Goal: Task Accomplishment & Management: Complete application form

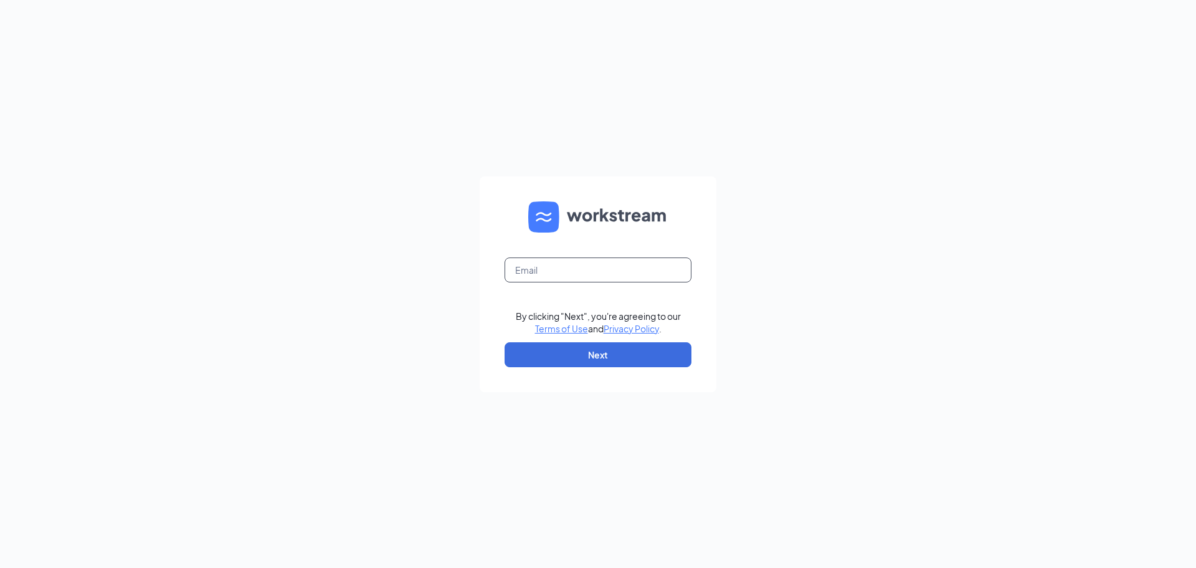
click at [570, 268] on input "text" at bounding box center [598, 269] width 187 height 25
type input "kbean27@outlook.com"
click at [609, 349] on button "Next" at bounding box center [598, 354] width 187 height 25
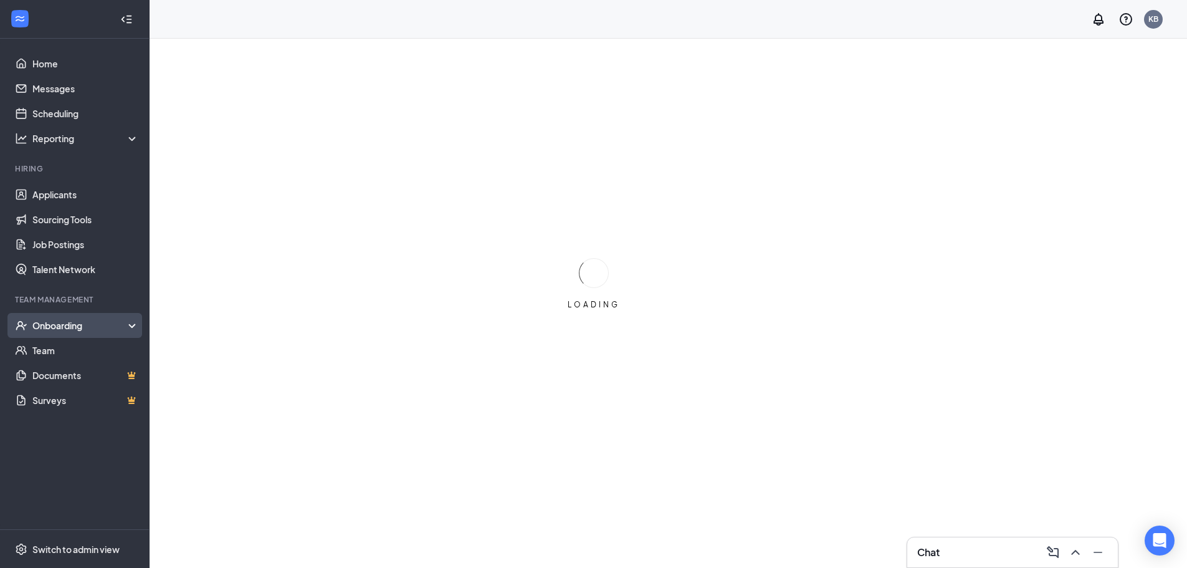
click at [123, 318] on div "Onboarding" at bounding box center [75, 325] width 150 height 25
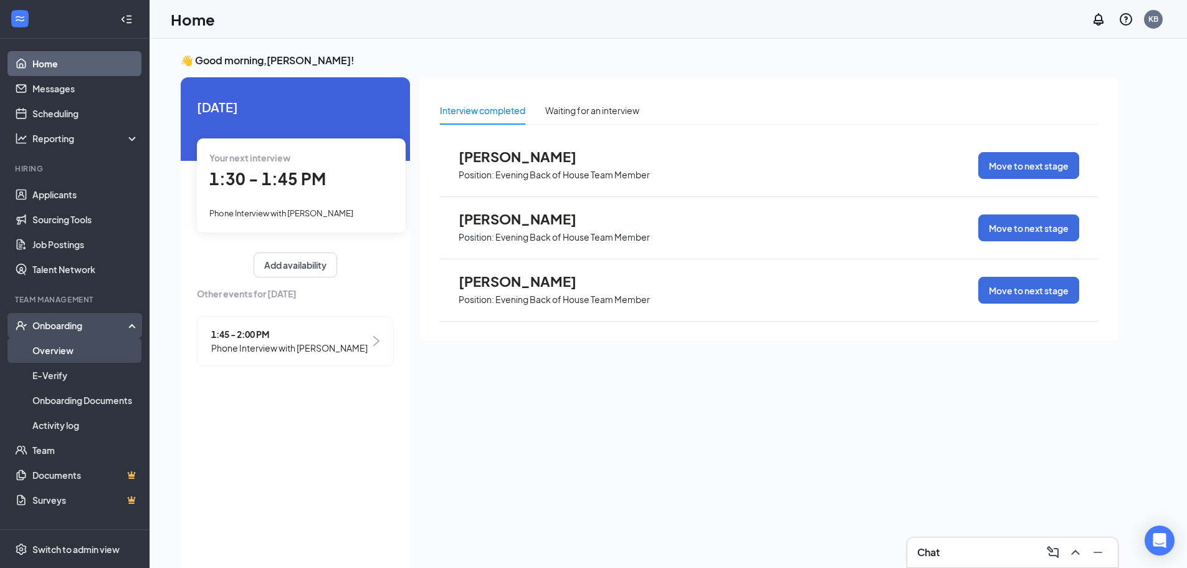
drag, startPoint x: 34, startPoint y: 345, endPoint x: 72, endPoint y: 345, distance: 38.0
click at [34, 345] on link "Overview" at bounding box center [85, 350] width 107 height 25
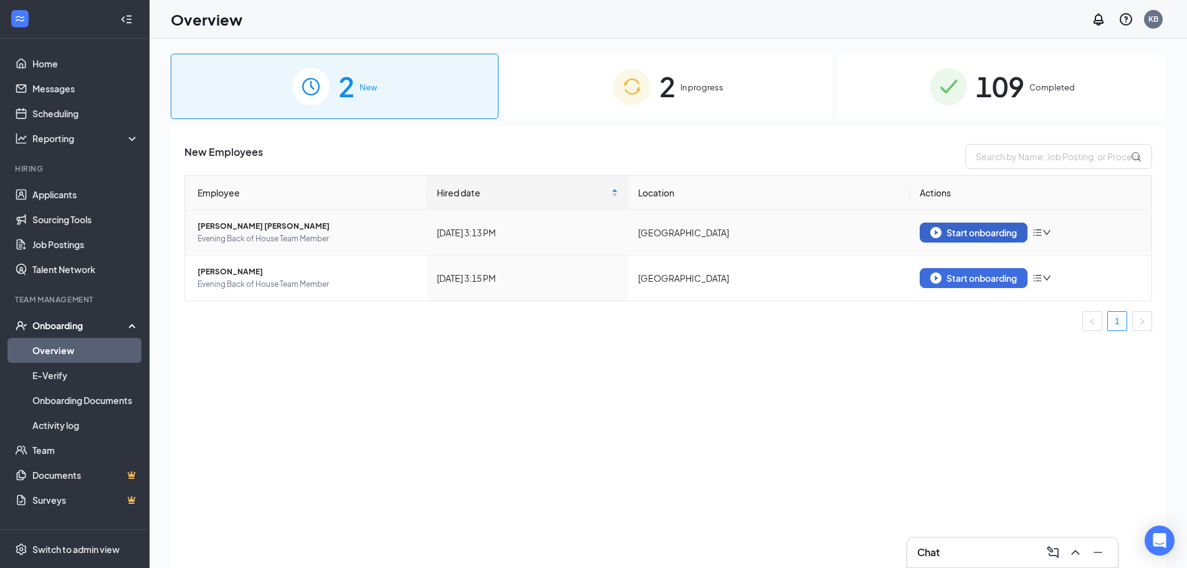
click at [933, 242] on button "Start onboarding" at bounding box center [974, 232] width 108 height 20
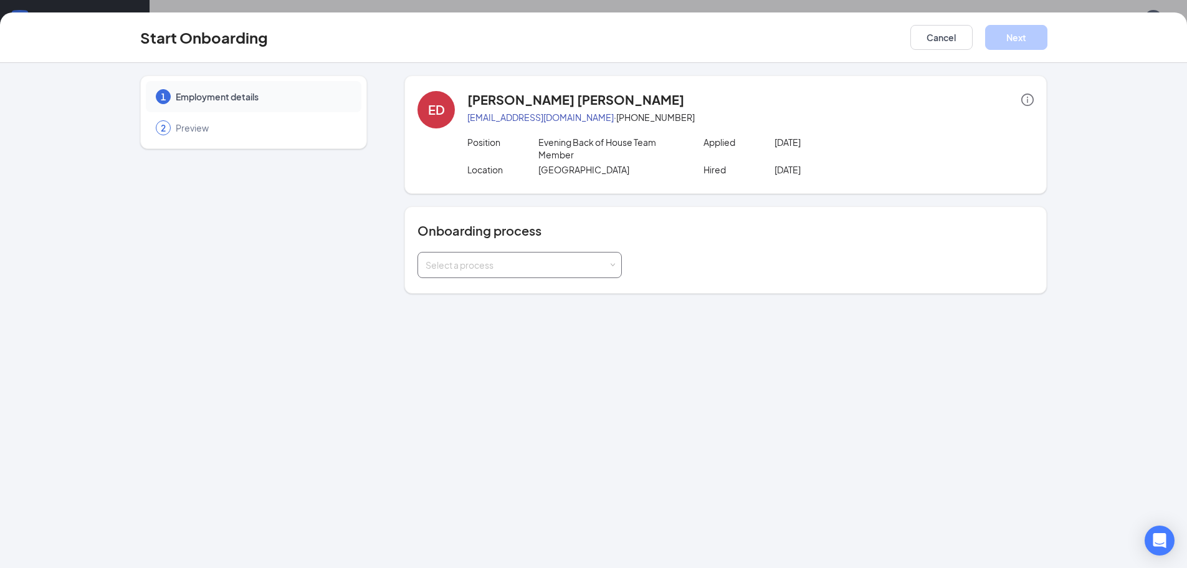
click at [530, 269] on div "Select a process" at bounding box center [517, 265] width 183 height 12
click at [523, 302] on li "Team member CFA Westminster, MD" at bounding box center [519, 291] width 204 height 22
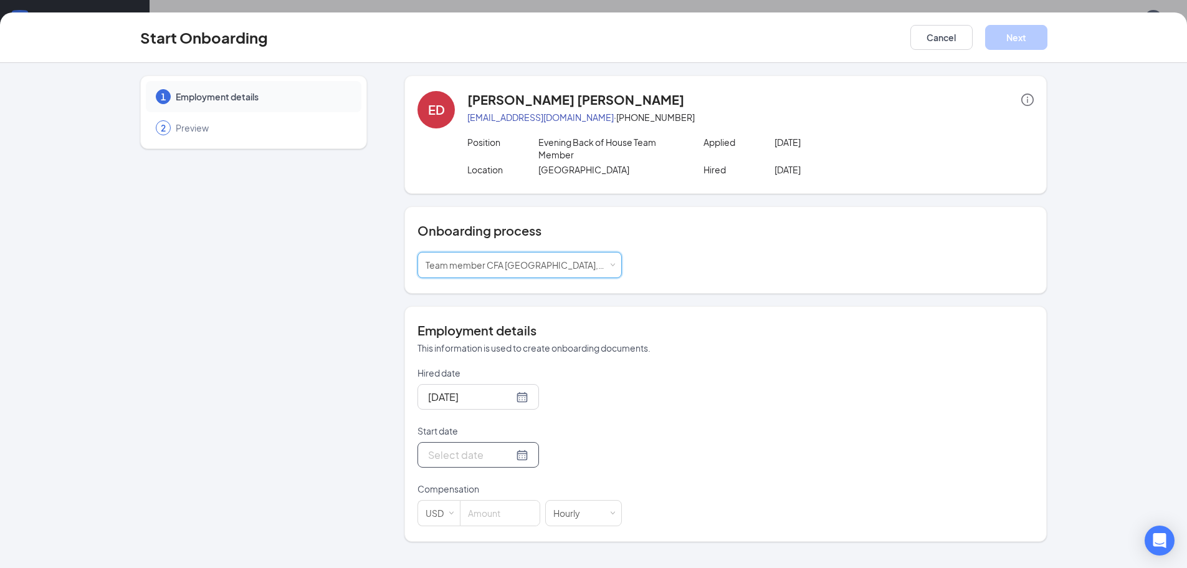
click at [507, 452] on div at bounding box center [478, 455] width 100 height 16
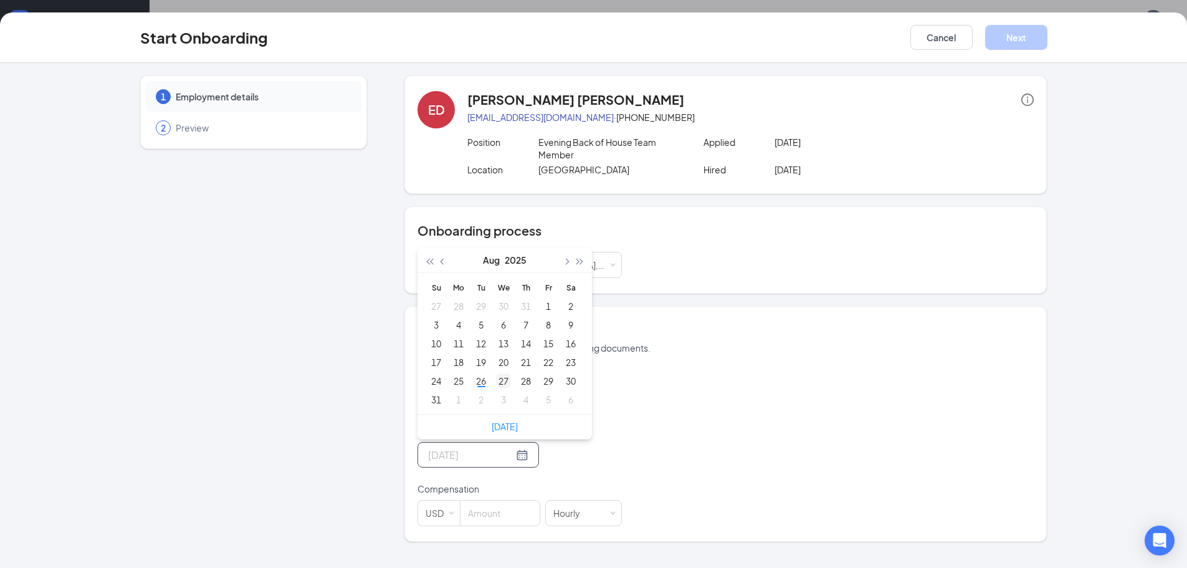
type input "Aug 27, 2025"
click at [502, 381] on div "27" at bounding box center [503, 380] width 15 height 15
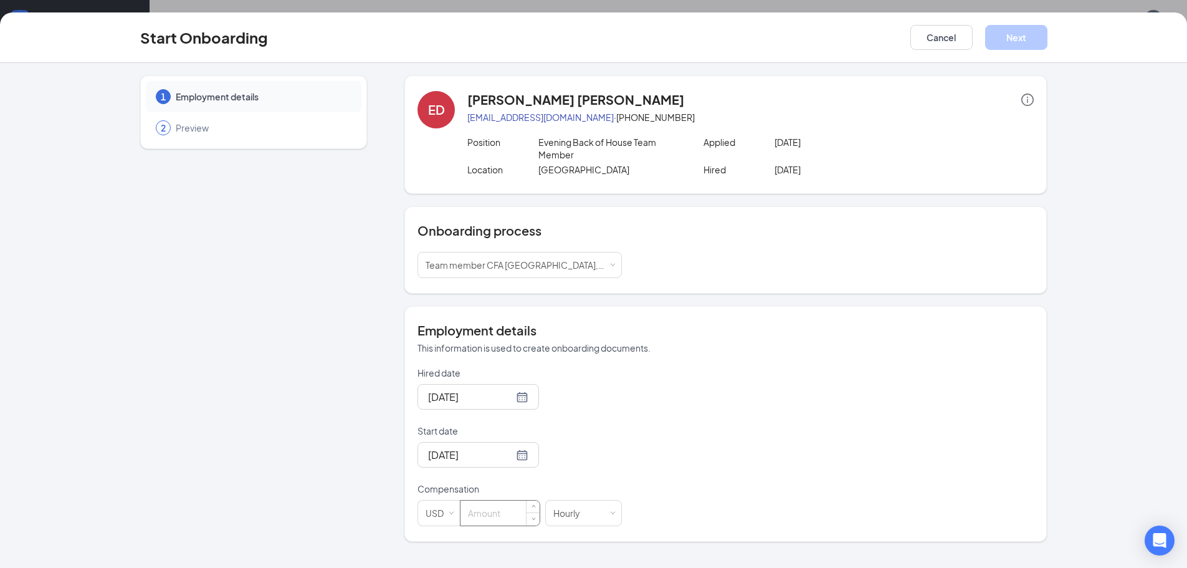
click at [485, 504] on input at bounding box center [499, 512] width 79 height 25
type input "16"
click at [993, 37] on button "Next" at bounding box center [1016, 37] width 62 height 25
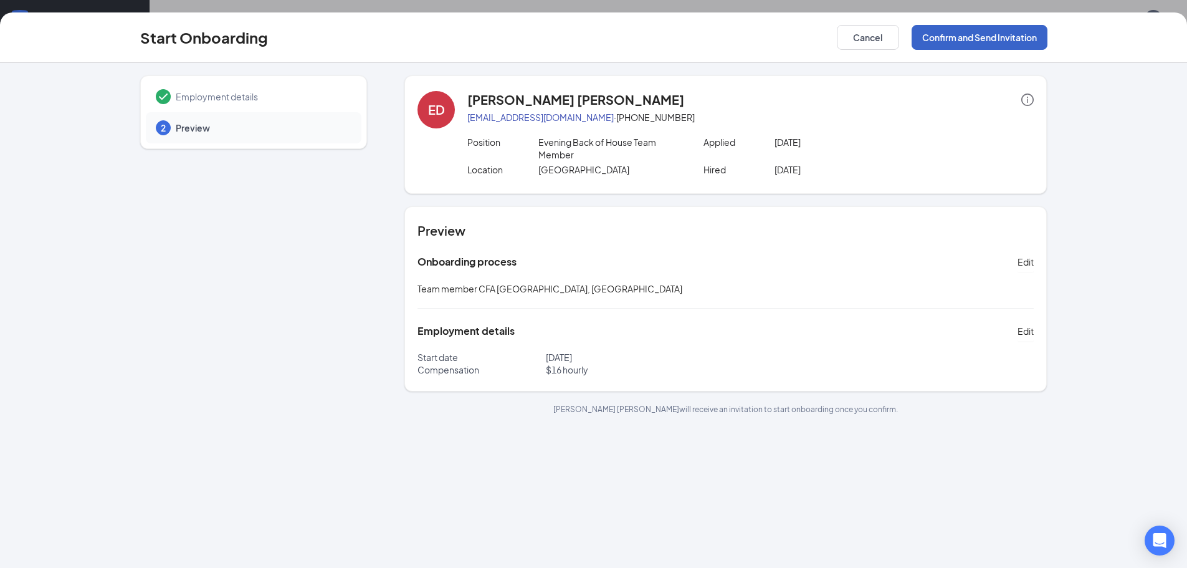
click at [997, 37] on button "Confirm and Send Invitation" at bounding box center [979, 37] width 136 height 25
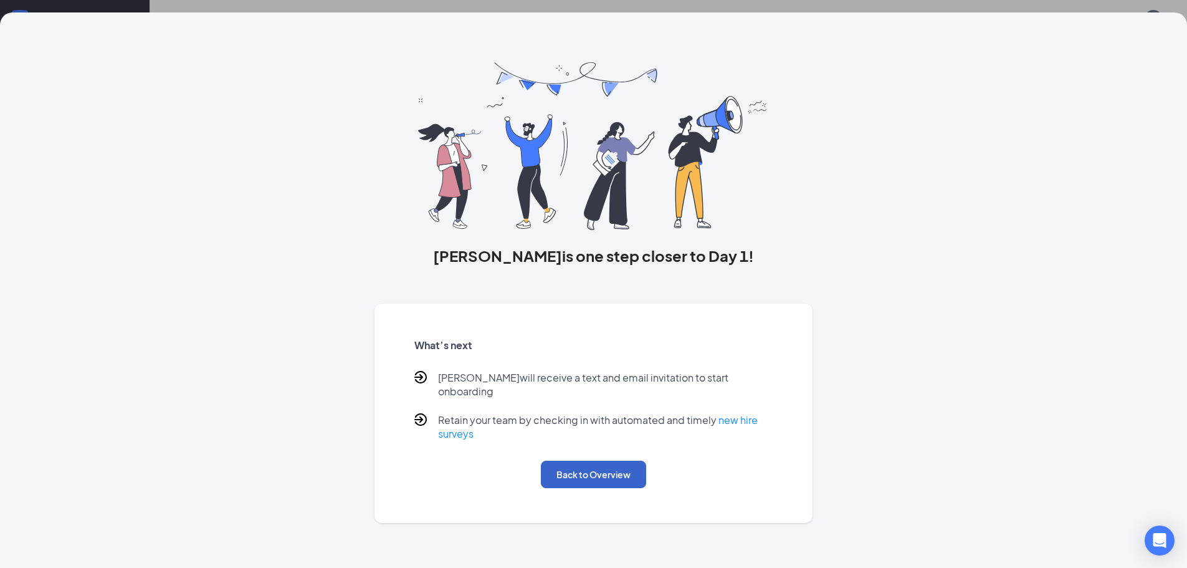
click at [598, 475] on button "Back to Overview" at bounding box center [593, 473] width 105 height 27
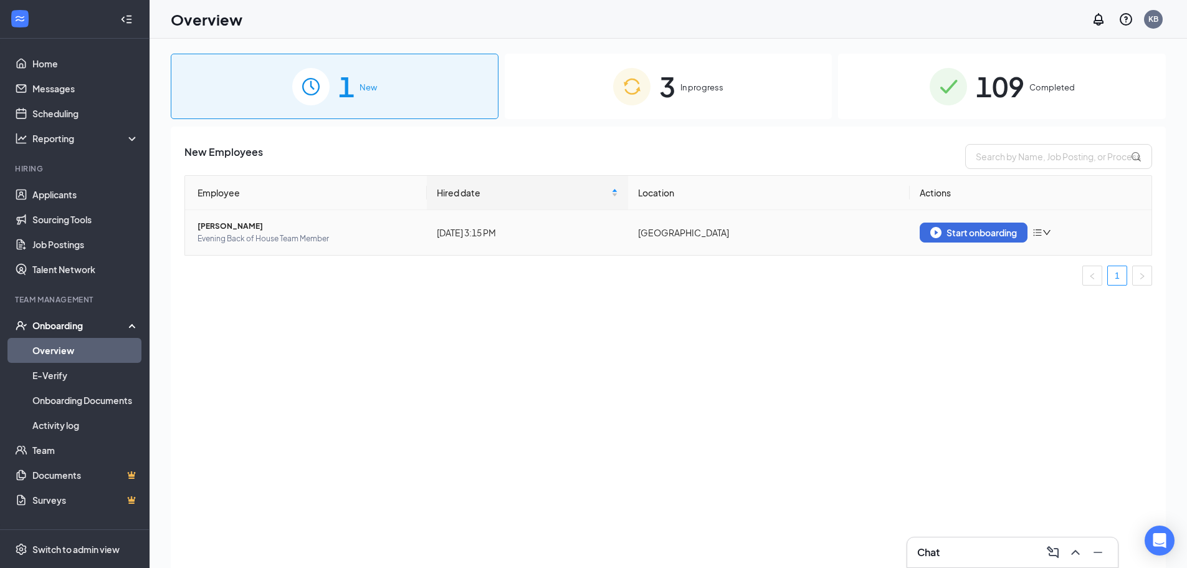
click at [946, 242] on td "Start onboarding" at bounding box center [1031, 232] width 242 height 45
click at [940, 234] on img "button" at bounding box center [935, 232] width 11 height 11
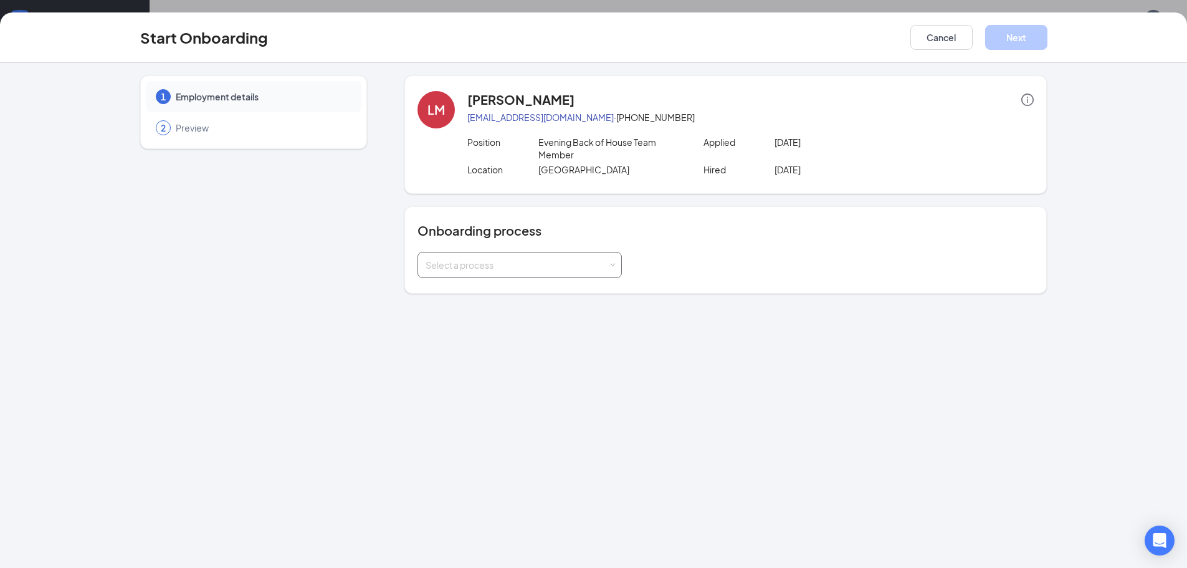
click at [571, 270] on div "Select a process" at bounding box center [517, 265] width 183 height 12
click at [511, 292] on span "Team member CFA Westminster, MD" at bounding box center [554, 290] width 265 height 11
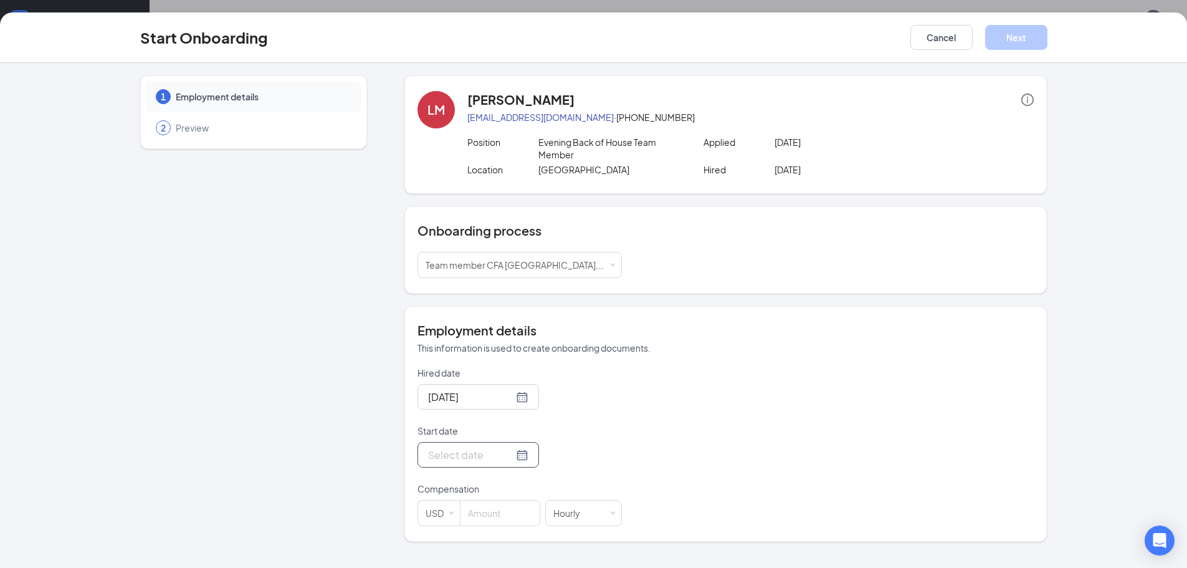
click at [510, 454] on div at bounding box center [478, 455] width 100 height 16
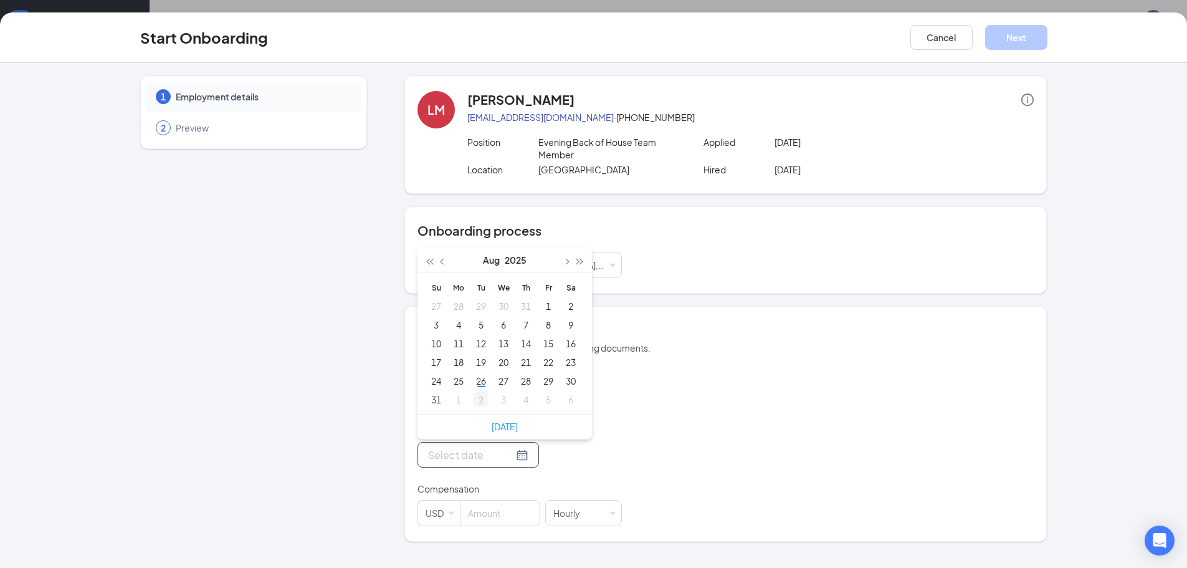
type input "Sep 2, 2025"
click at [477, 400] on div "2" at bounding box center [480, 399] width 15 height 15
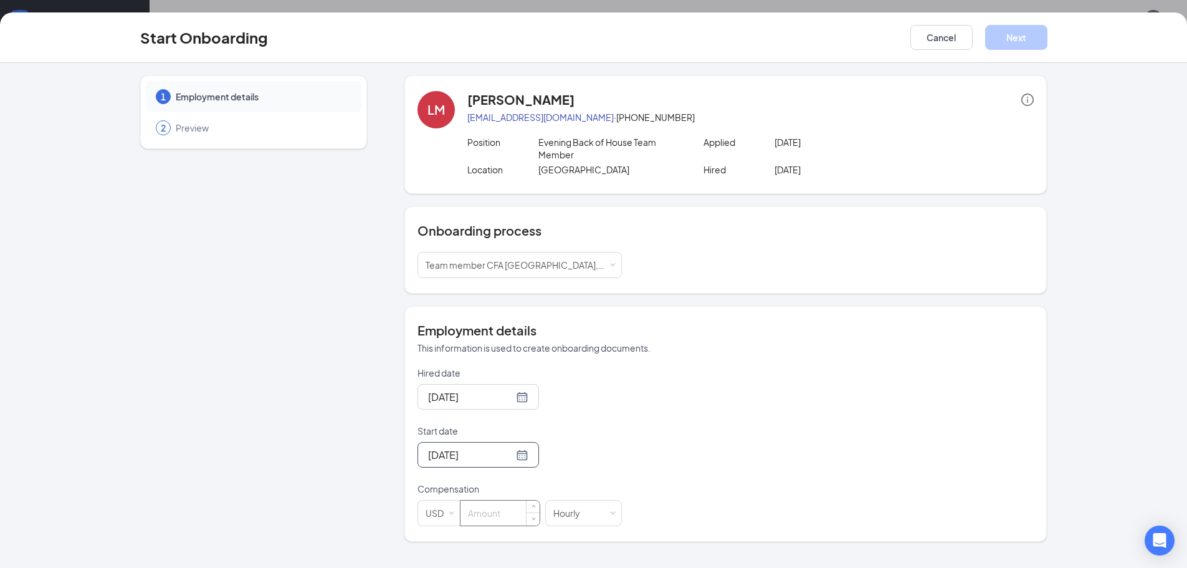
click at [495, 516] on input at bounding box center [499, 512] width 79 height 25
type input "16"
click at [1015, 50] on div "Start Onboarding Cancel Next" at bounding box center [593, 37] width 1187 height 50
click at [1015, 45] on button "Next" at bounding box center [1016, 37] width 62 height 25
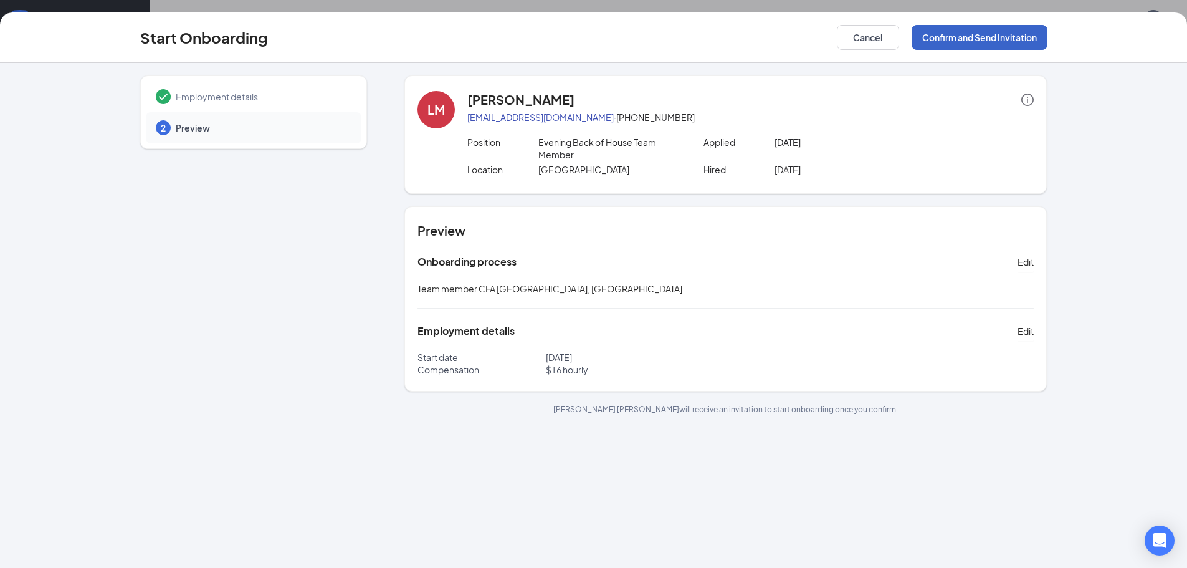
click at [948, 48] on button "Confirm and Send Invitation" at bounding box center [979, 37] width 136 height 25
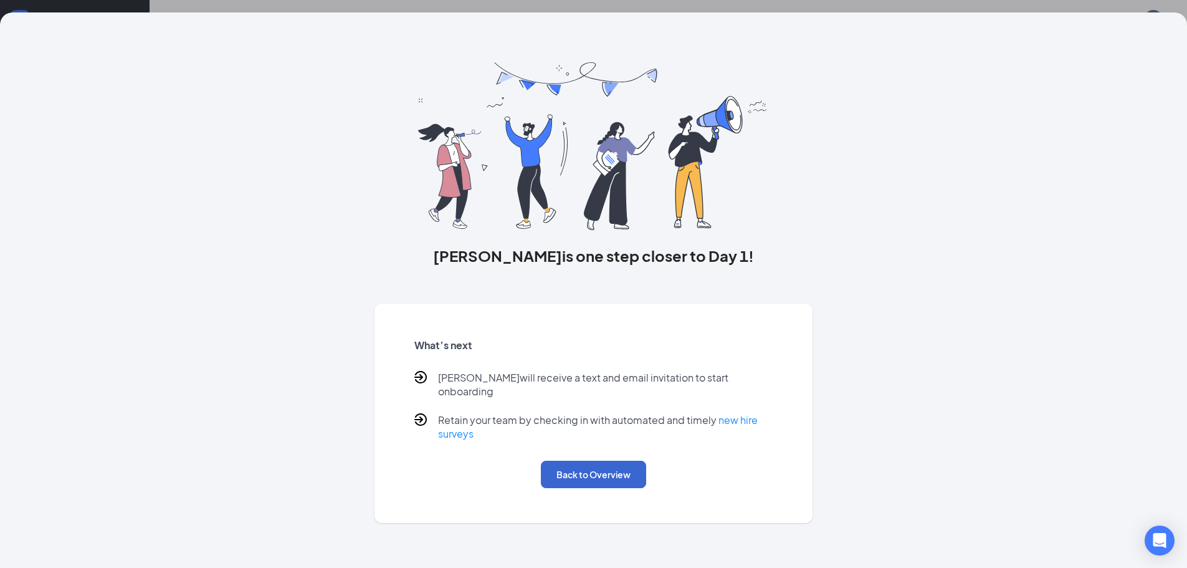
drag, startPoint x: 652, startPoint y: 469, endPoint x: 629, endPoint y: 468, distance: 23.1
click at [649, 468] on div "Back to Overview" at bounding box center [593, 473] width 359 height 27
click at [629, 468] on button "Back to Overview" at bounding box center [593, 473] width 105 height 27
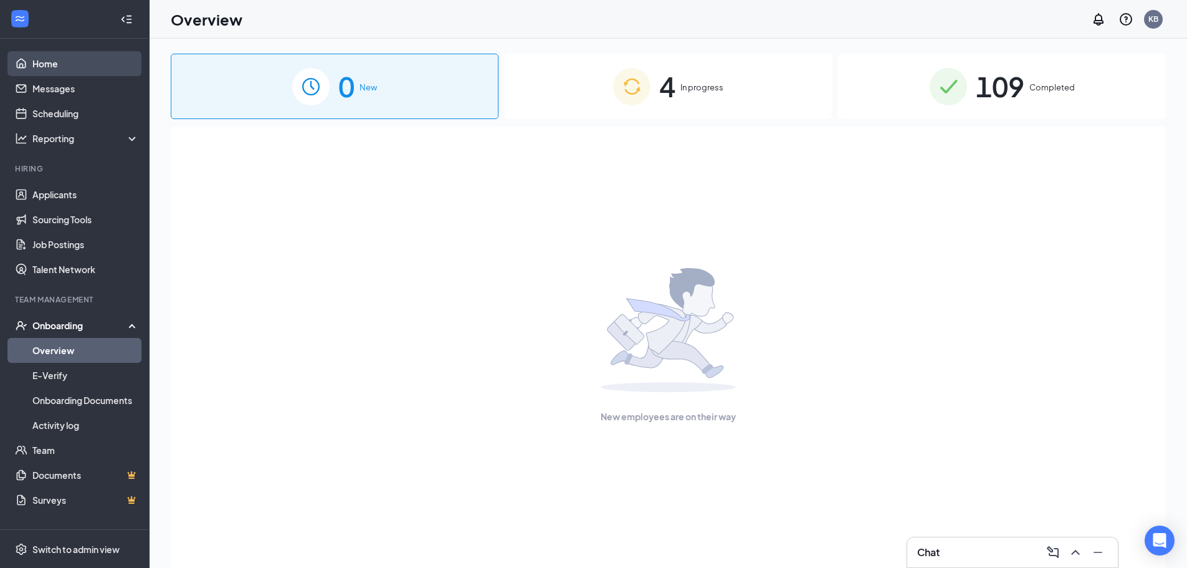
click at [65, 63] on link "Home" at bounding box center [85, 63] width 107 height 25
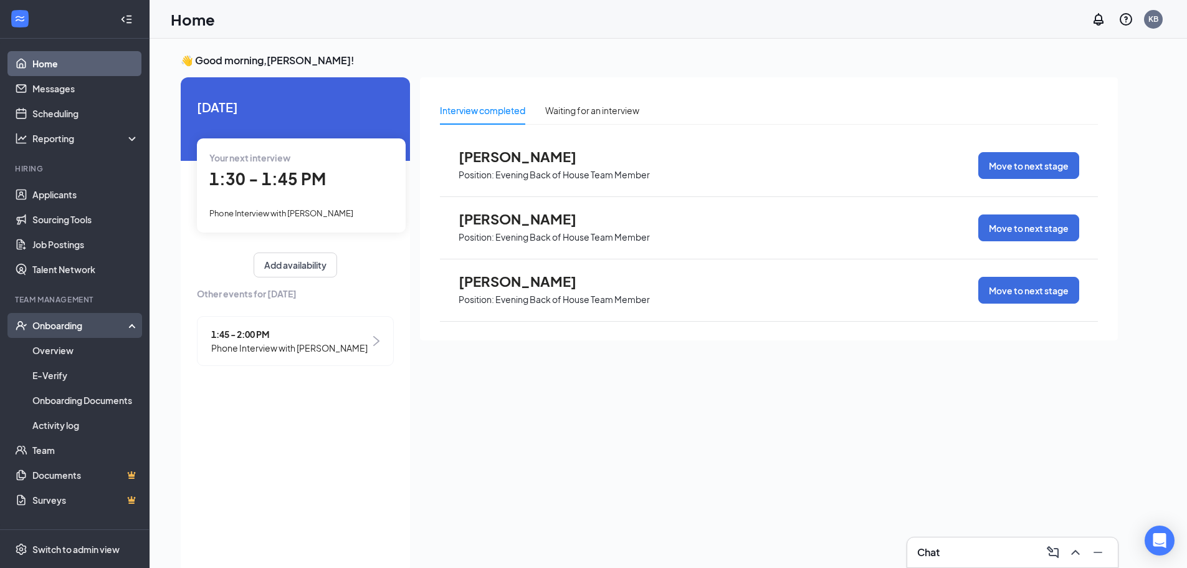
drag, startPoint x: 82, startPoint y: 326, endPoint x: 90, endPoint y: 326, distance: 8.1
click at [82, 326] on div "Onboarding" at bounding box center [80, 325] width 96 height 12
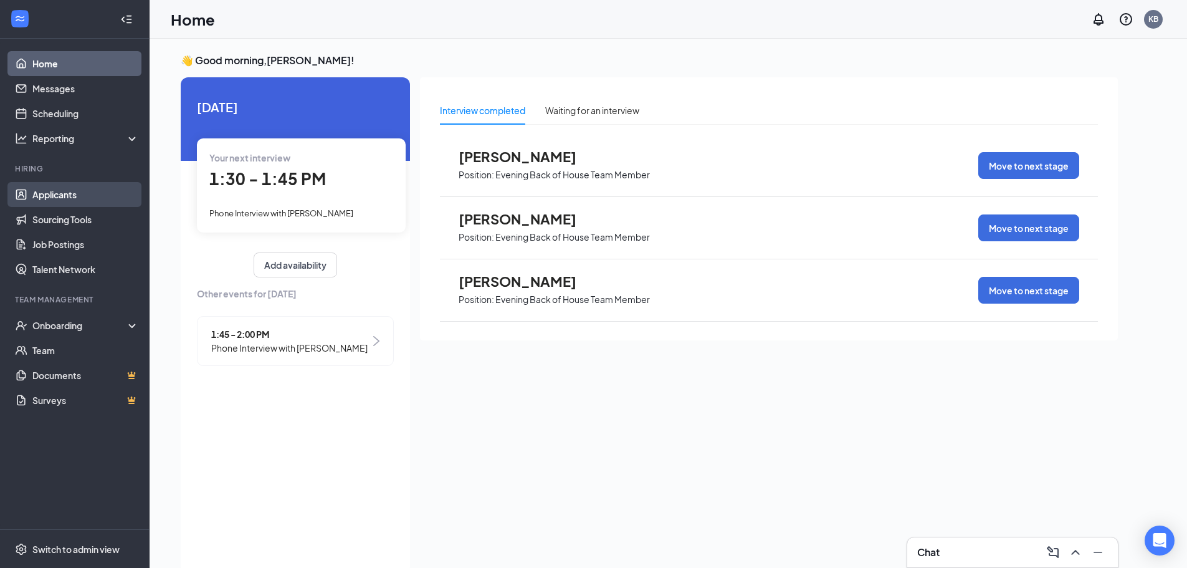
click at [75, 196] on link "Applicants" at bounding box center [85, 194] width 107 height 25
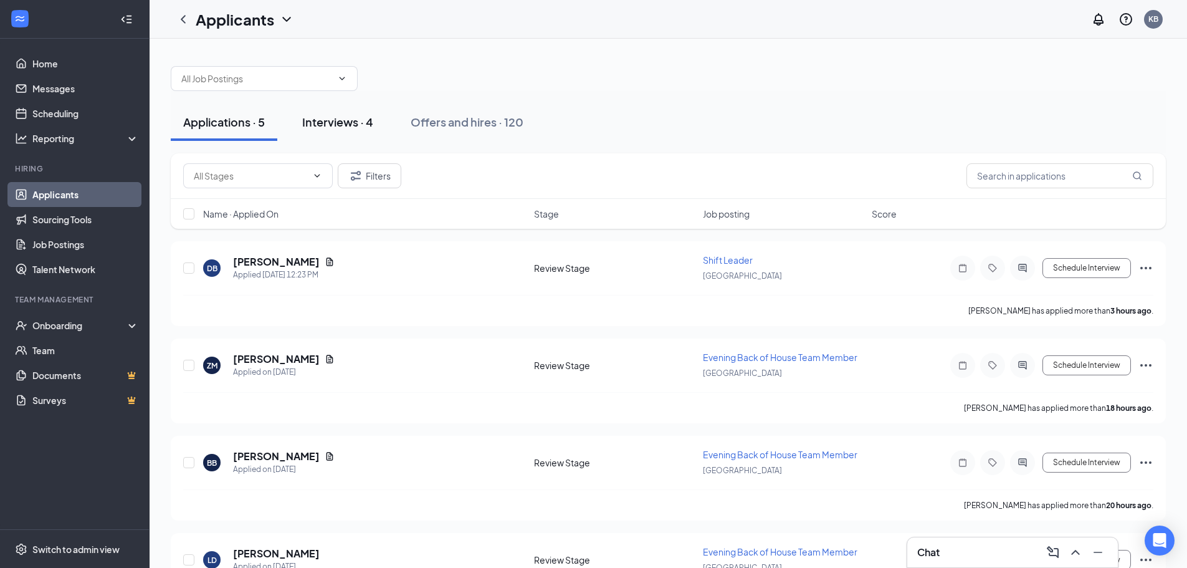
click at [356, 128] on div "Interviews · 4" at bounding box center [337, 122] width 71 height 16
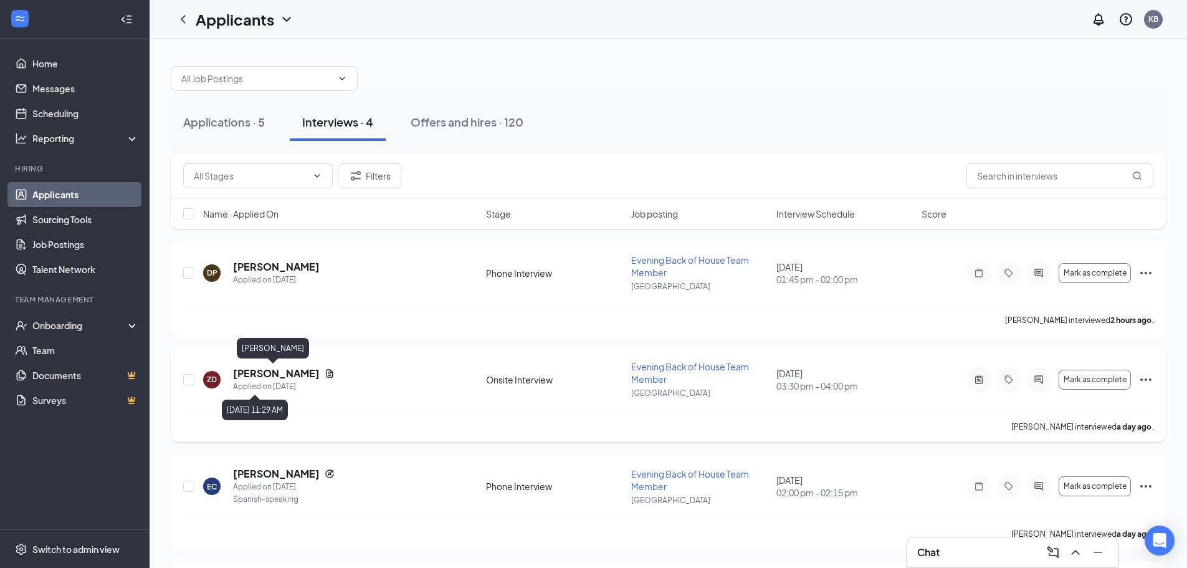
click at [281, 378] on h5 "Zachary Duft" at bounding box center [276, 373] width 87 height 14
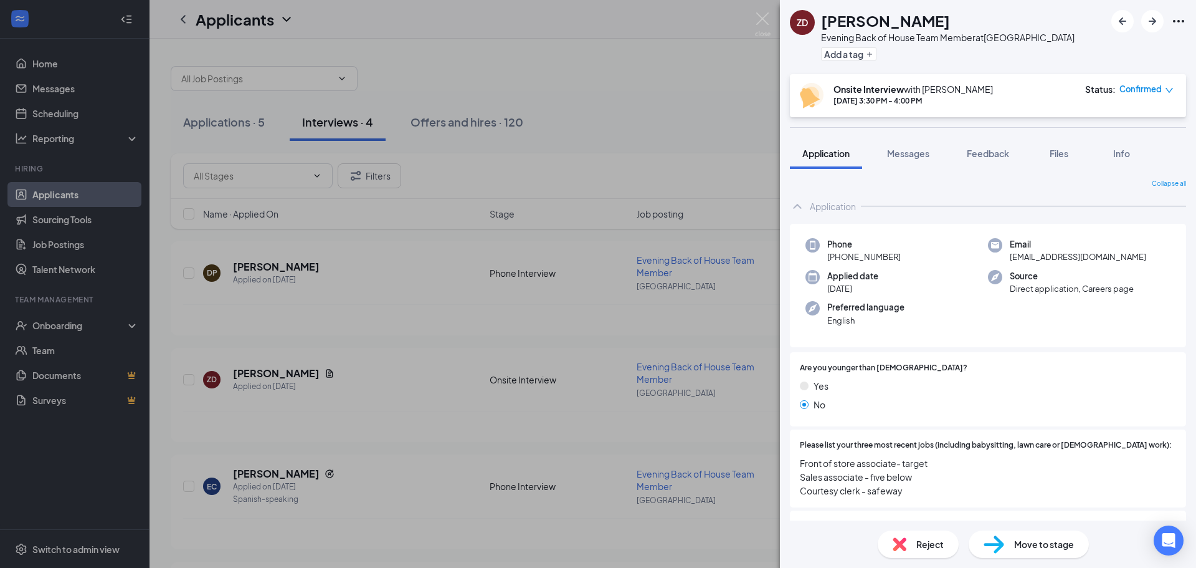
click at [897, 544] on img at bounding box center [900, 544] width 14 height 14
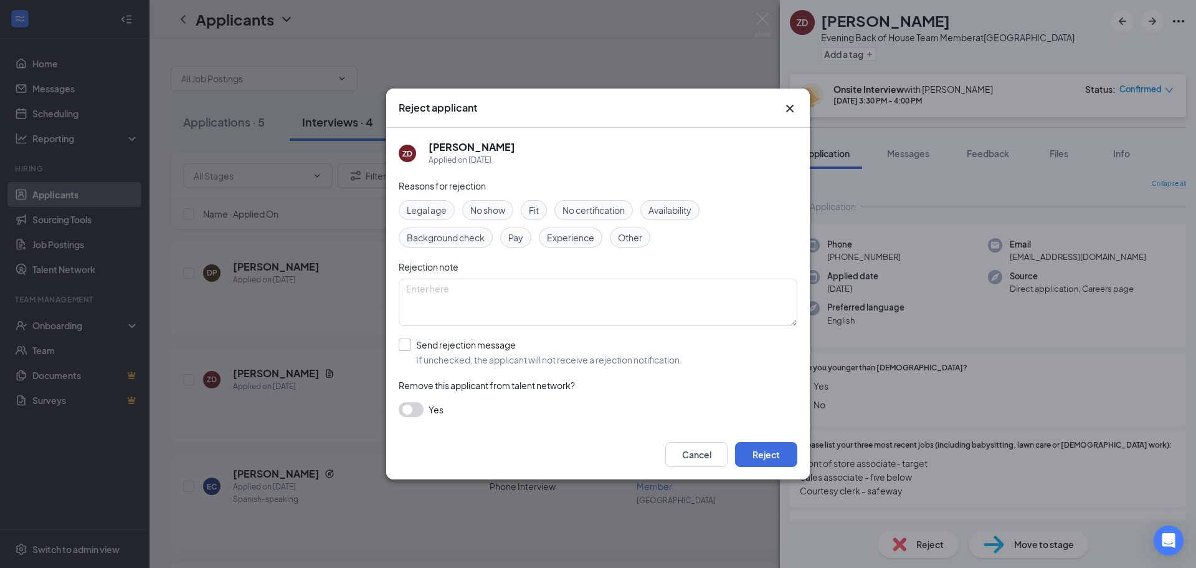
click at [401, 348] on input "Send rejection message If unchecked, the applicant will not receive a rejection…" at bounding box center [540, 351] width 283 height 27
checkbox input "true"
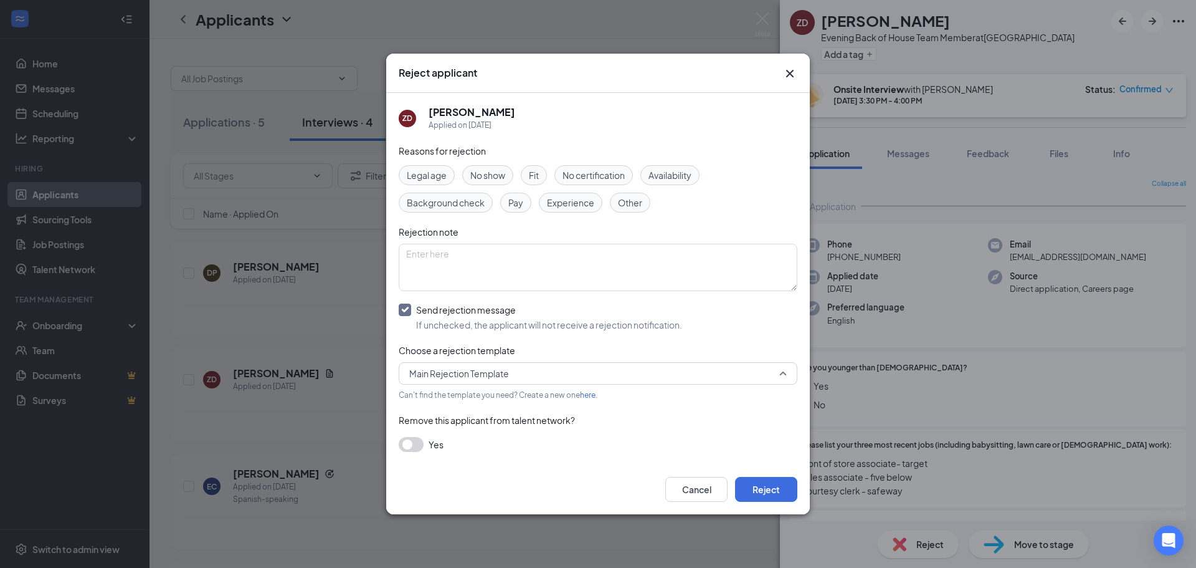
click at [750, 379] on span "Main Rejection Template" at bounding box center [592, 373] width 366 height 19
click at [765, 493] on button "Reject" at bounding box center [766, 489] width 62 height 25
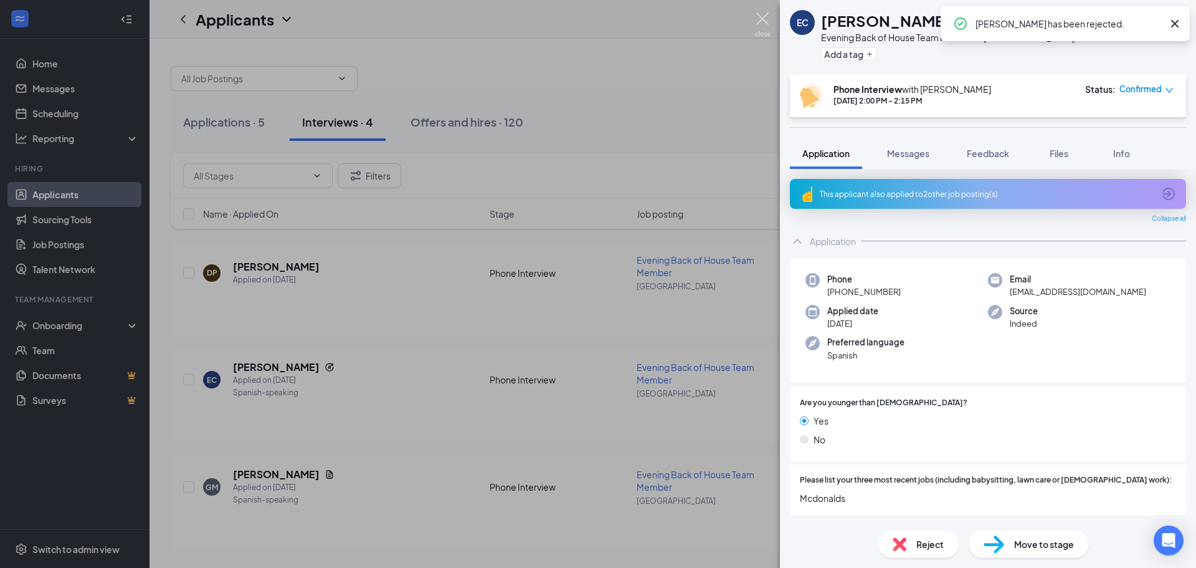
click at [766, 26] on img at bounding box center [763, 24] width 16 height 24
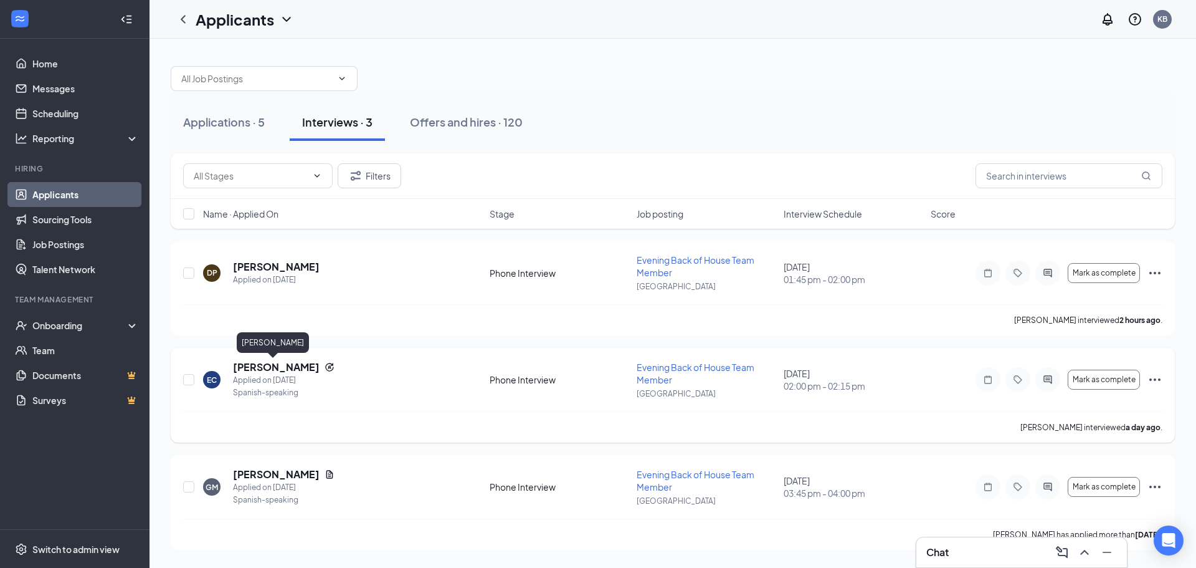
click at [279, 371] on h5 "Eduardo Cruz" at bounding box center [276, 367] width 87 height 14
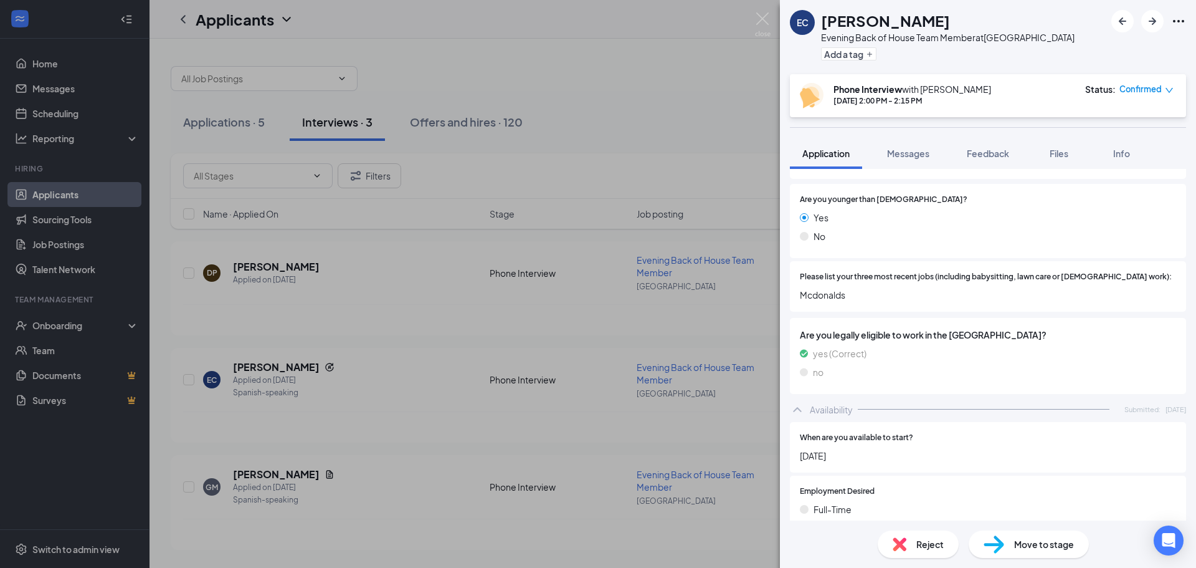
scroll to position [125, 0]
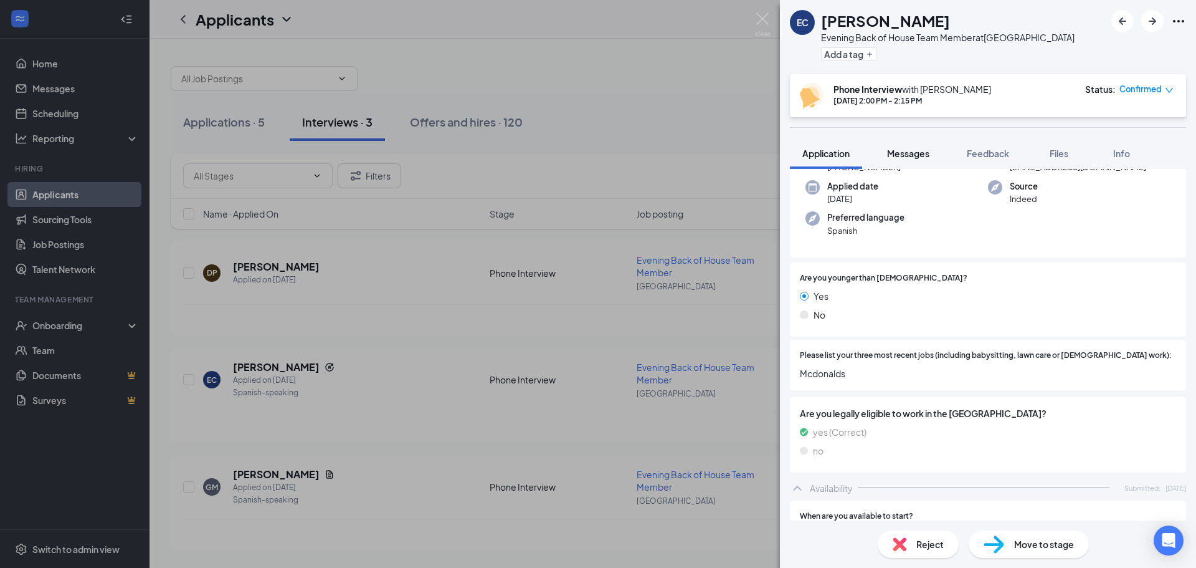
click at [913, 166] on button "Messages" at bounding box center [908, 153] width 67 height 31
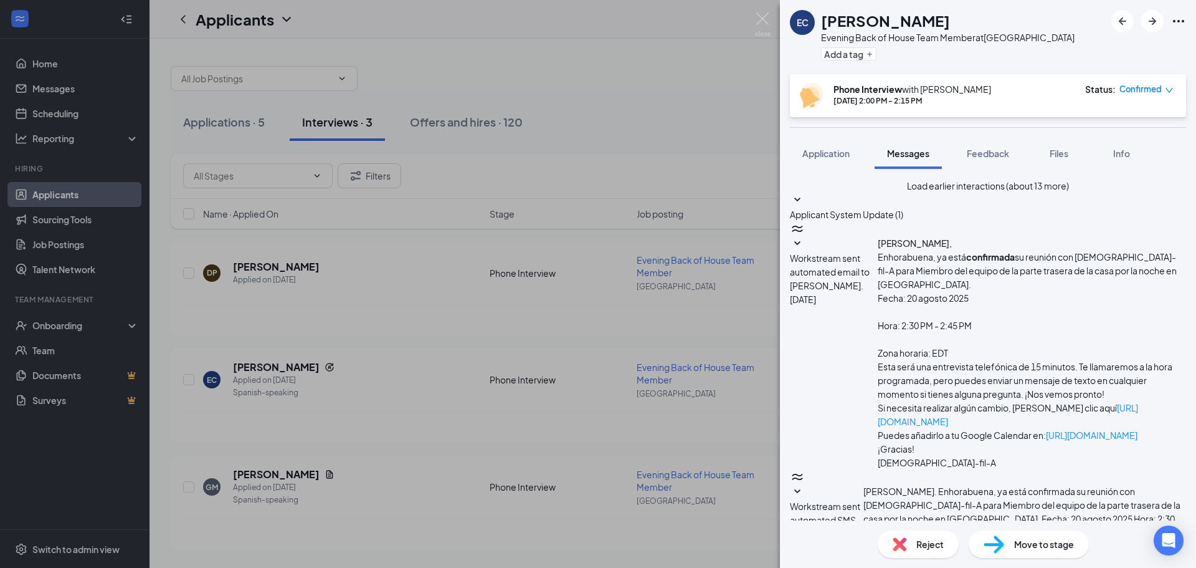
scroll to position [353, 0]
drag, startPoint x: 968, startPoint y: 371, endPoint x: 953, endPoint y: 351, distance: 24.9
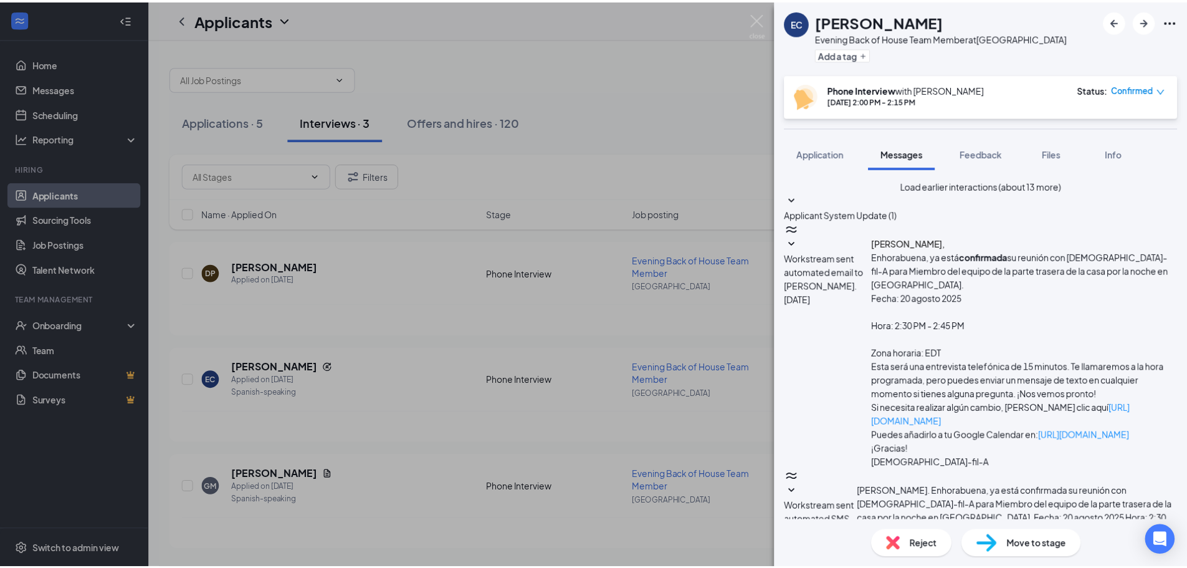
scroll to position [525, 0]
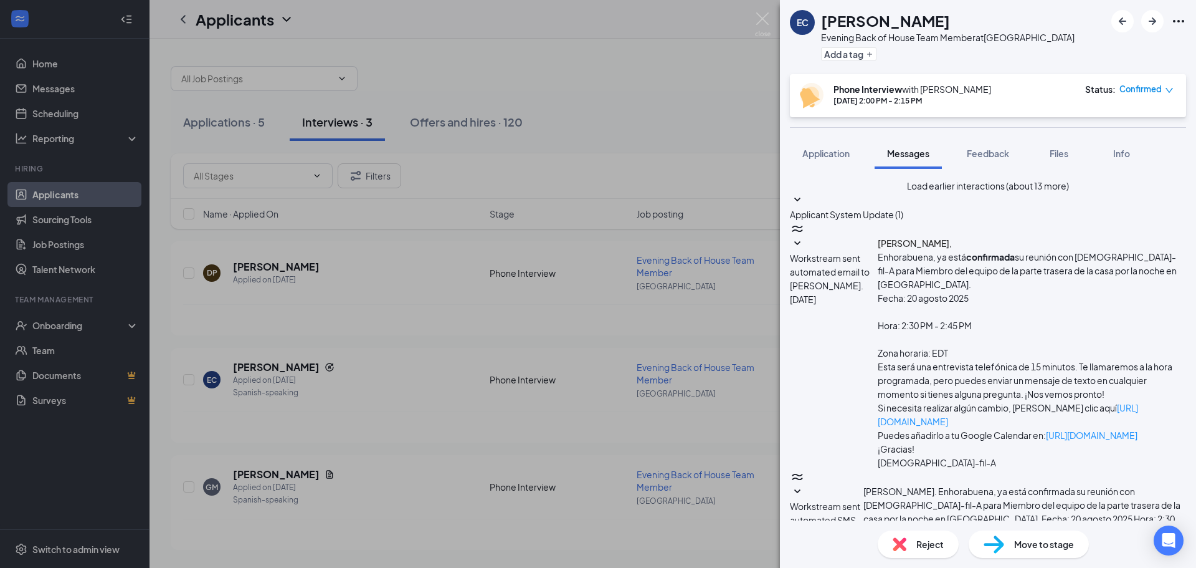
click at [93, 79] on div "EC Eduardo Cruz Evening Back of House Team Member at Westminster Add a tag Phon…" at bounding box center [598, 284] width 1196 height 568
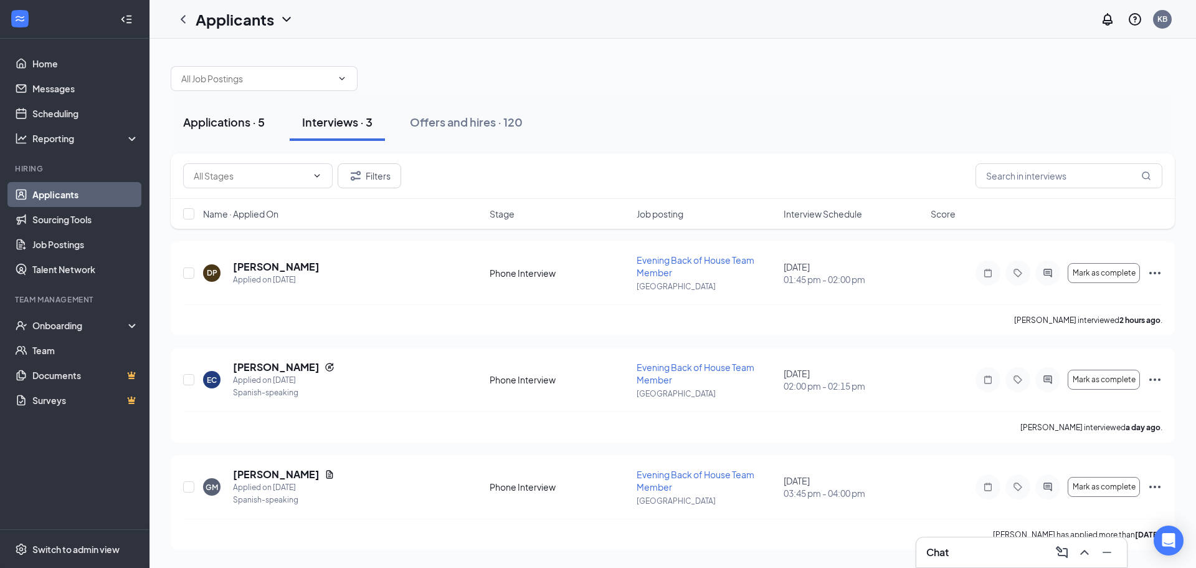
click at [236, 118] on div "Applications · 5" at bounding box center [224, 122] width 82 height 16
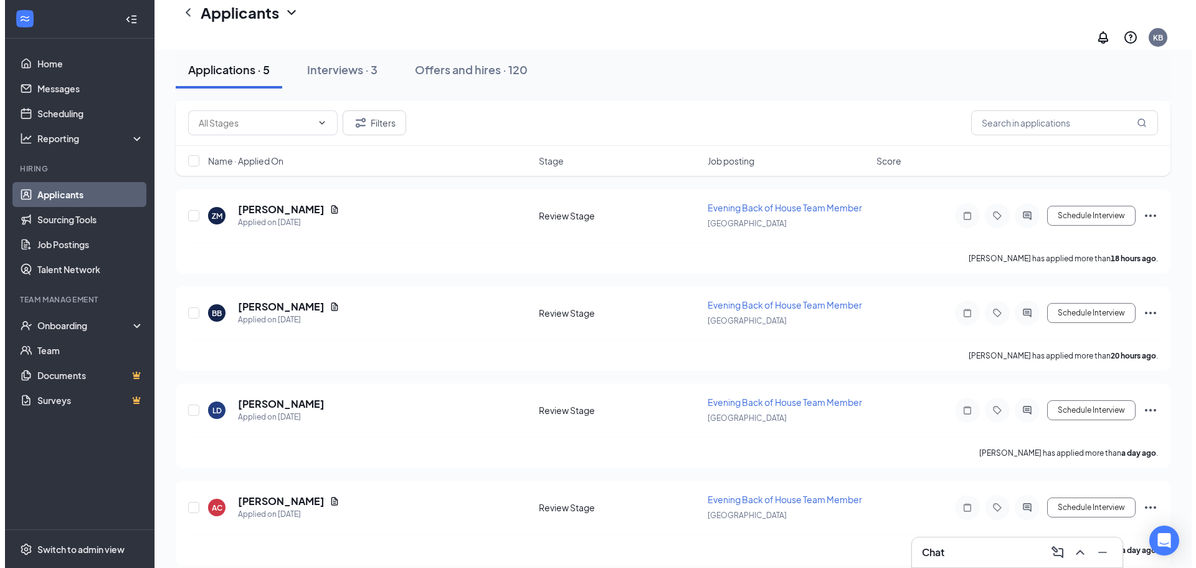
scroll to position [162, 0]
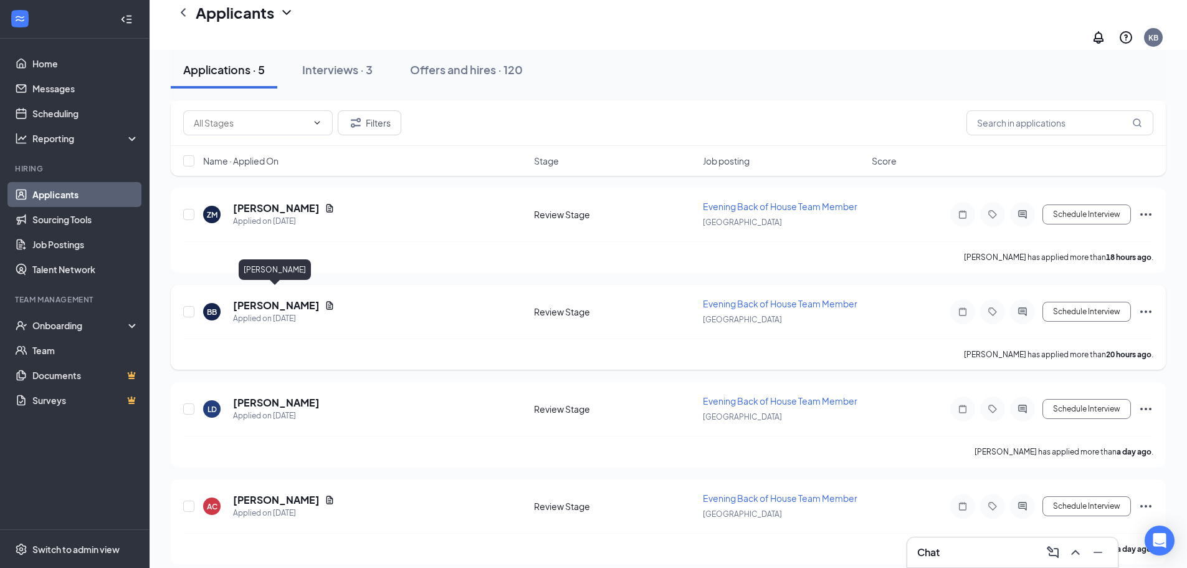
click at [283, 298] on h5 "Brendan Broman" at bounding box center [276, 305] width 87 height 14
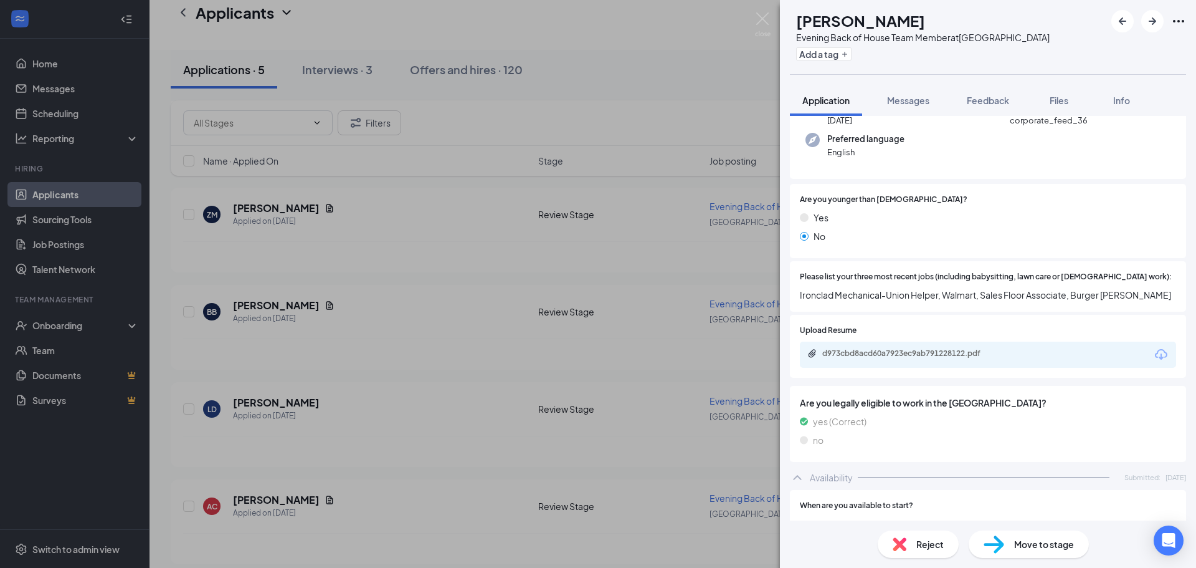
scroll to position [125, 0]
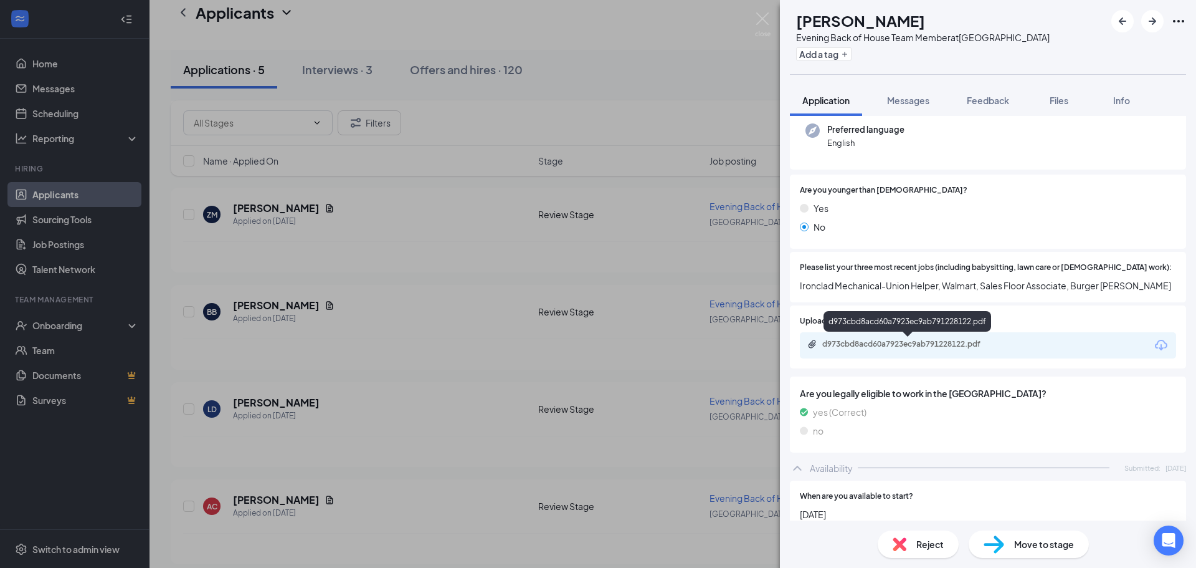
click at [914, 342] on div "d973cbd8acd60a7923ec9ab791228122.pdf" at bounding box center [909, 344] width 174 height 10
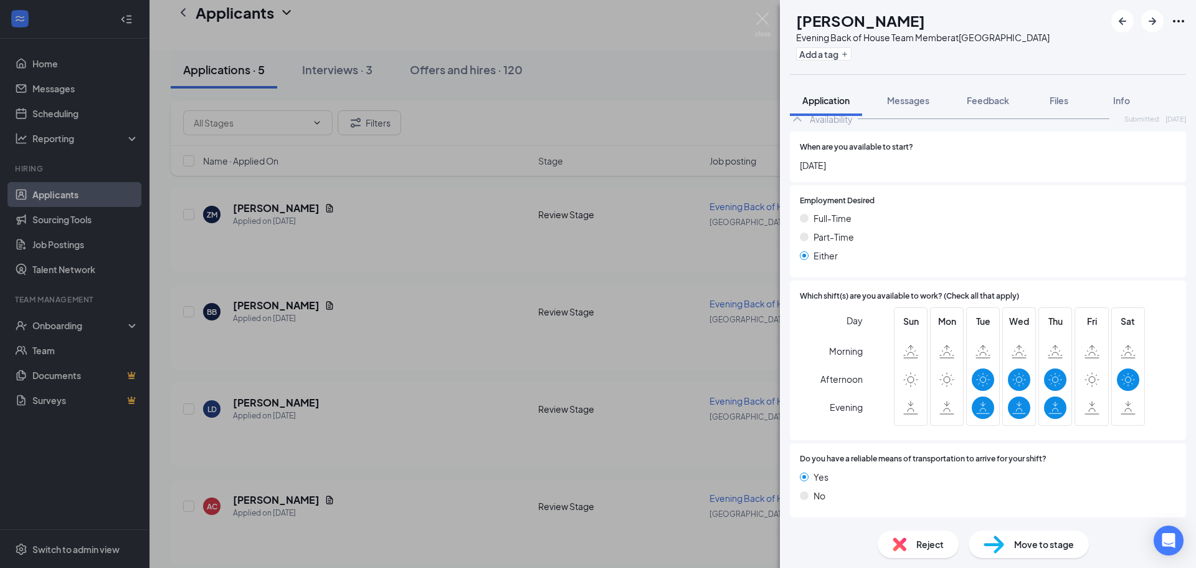
scroll to position [0, 0]
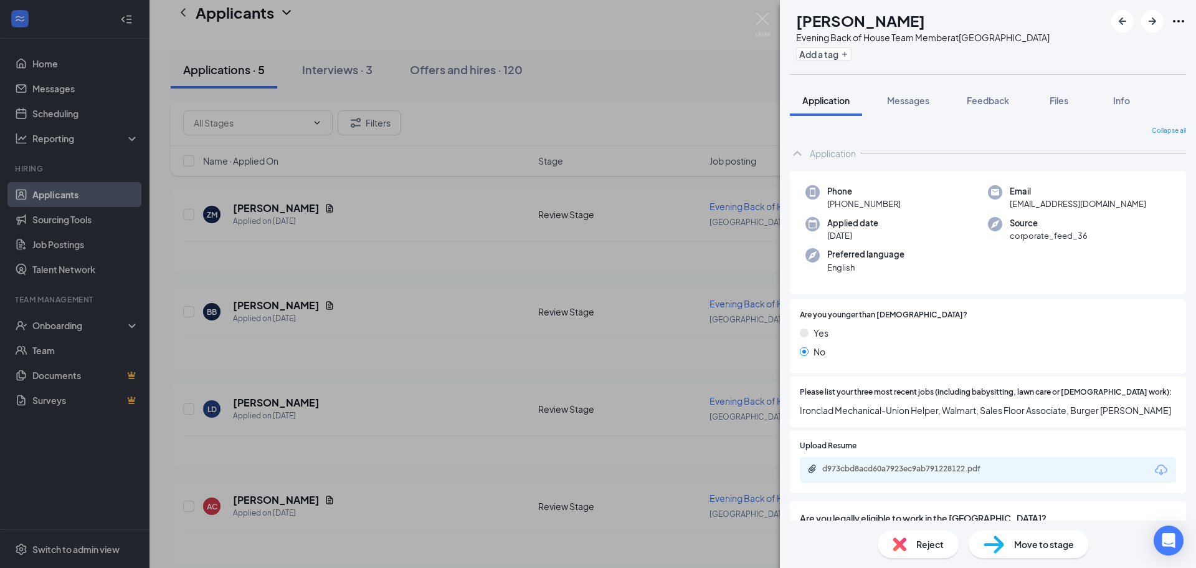
click at [900, 541] on img at bounding box center [900, 544] width 14 height 14
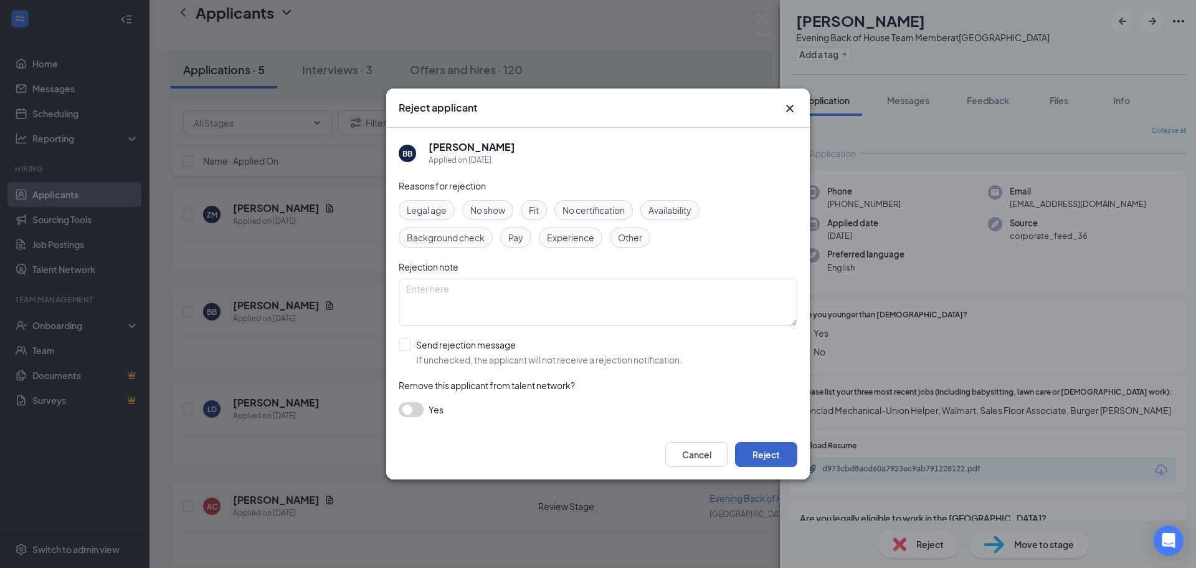
click at [751, 449] on button "Reject" at bounding box center [766, 454] width 62 height 25
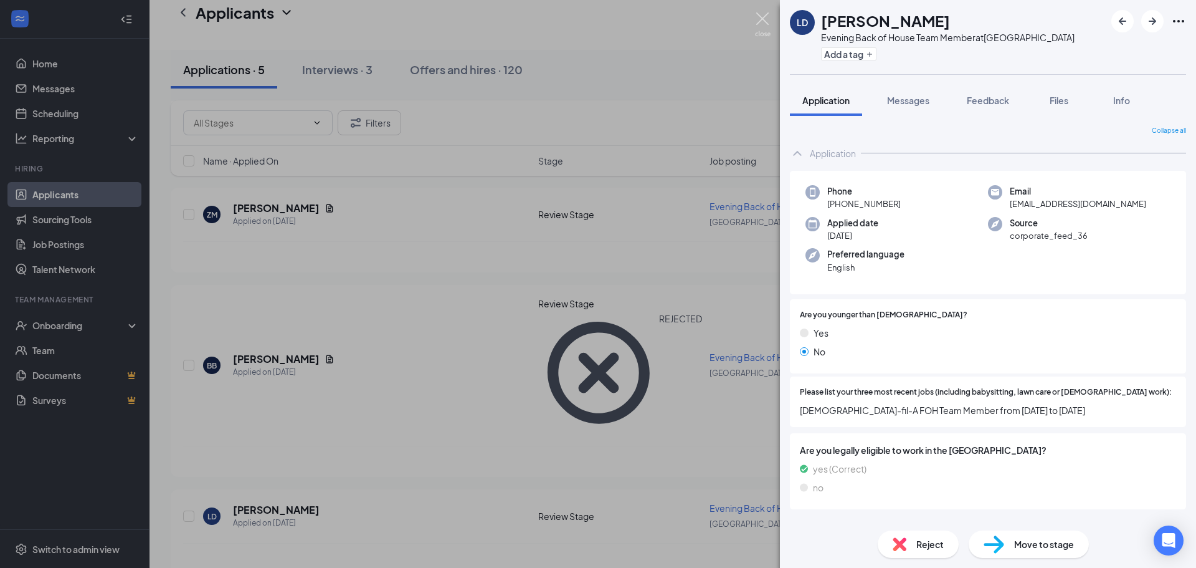
click at [763, 27] on img at bounding box center [763, 24] width 16 height 24
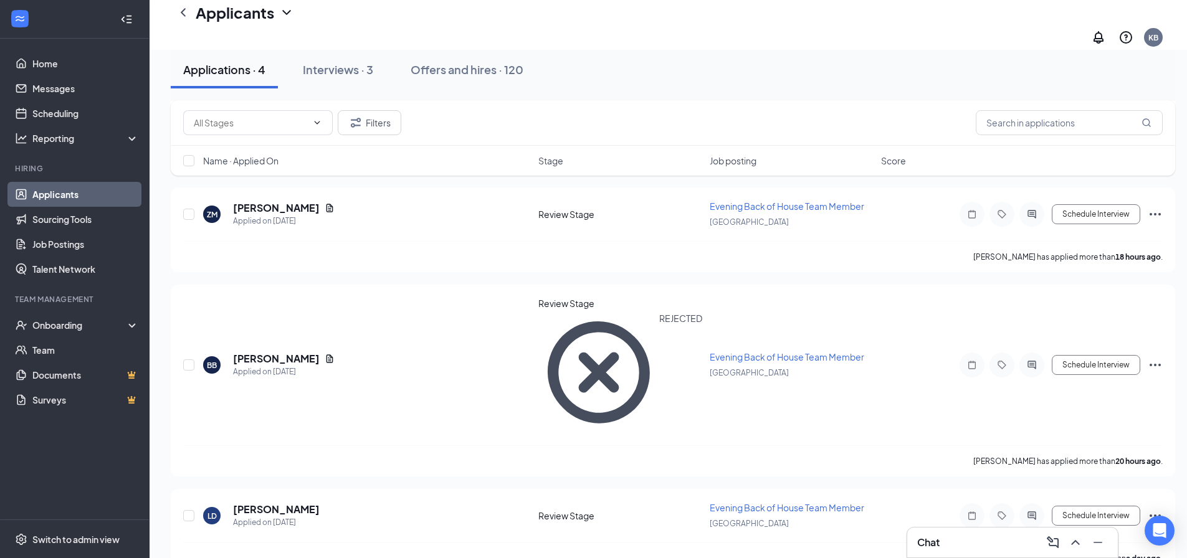
scroll to position [74, 0]
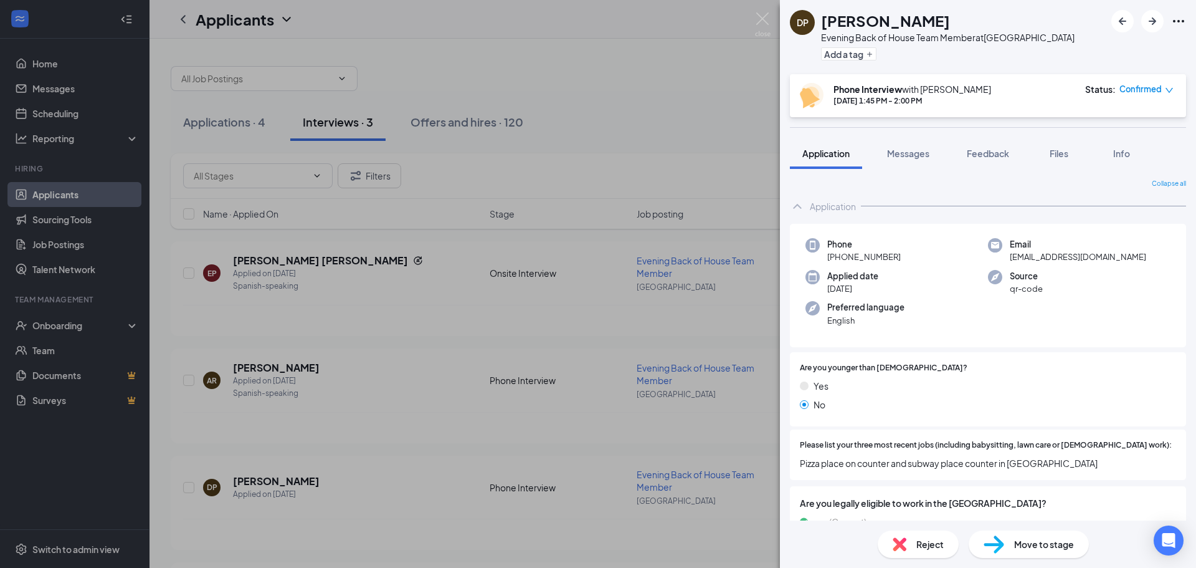
click at [776, 30] on div "DP Dhruv Patel Evening Back of House Team Member at Westminster Add a tag Phone…" at bounding box center [598, 284] width 1196 height 568
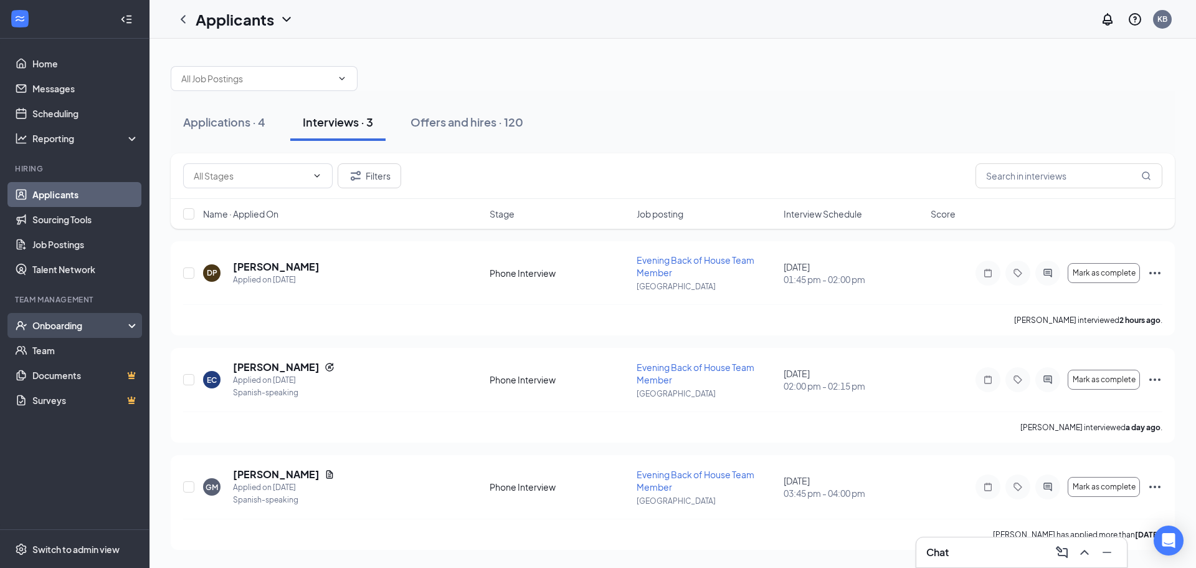
click at [72, 328] on div "Onboarding" at bounding box center [80, 325] width 96 height 12
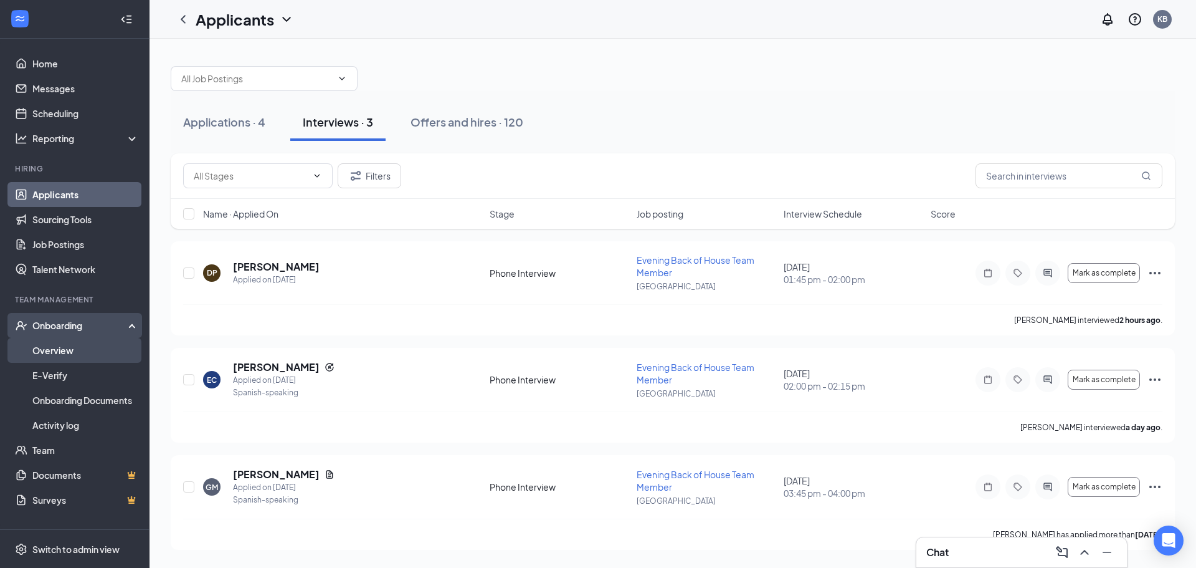
click at [96, 351] on link "Overview" at bounding box center [85, 350] width 107 height 25
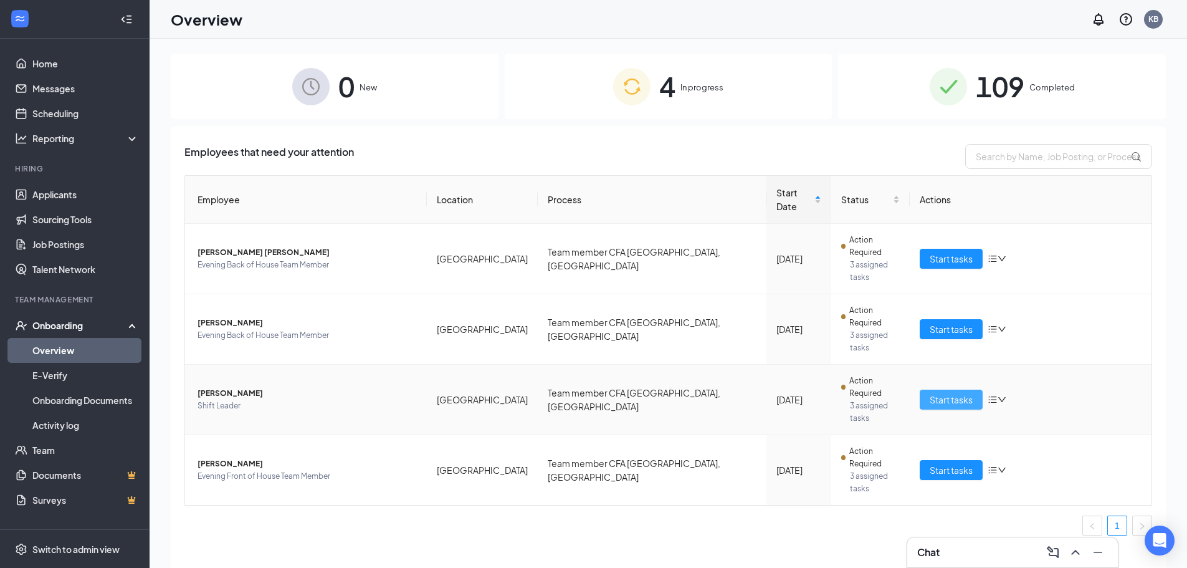
click at [935, 393] on span "Start tasks" at bounding box center [951, 400] width 43 height 14
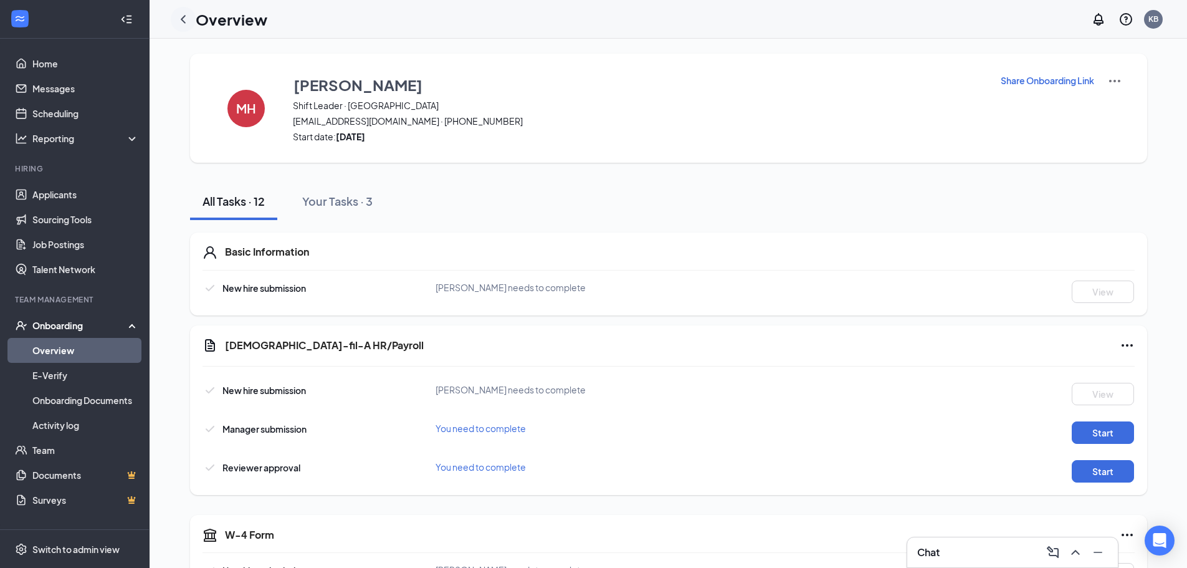
click at [183, 18] on icon "ChevronLeft" at bounding box center [183, 19] width 5 height 8
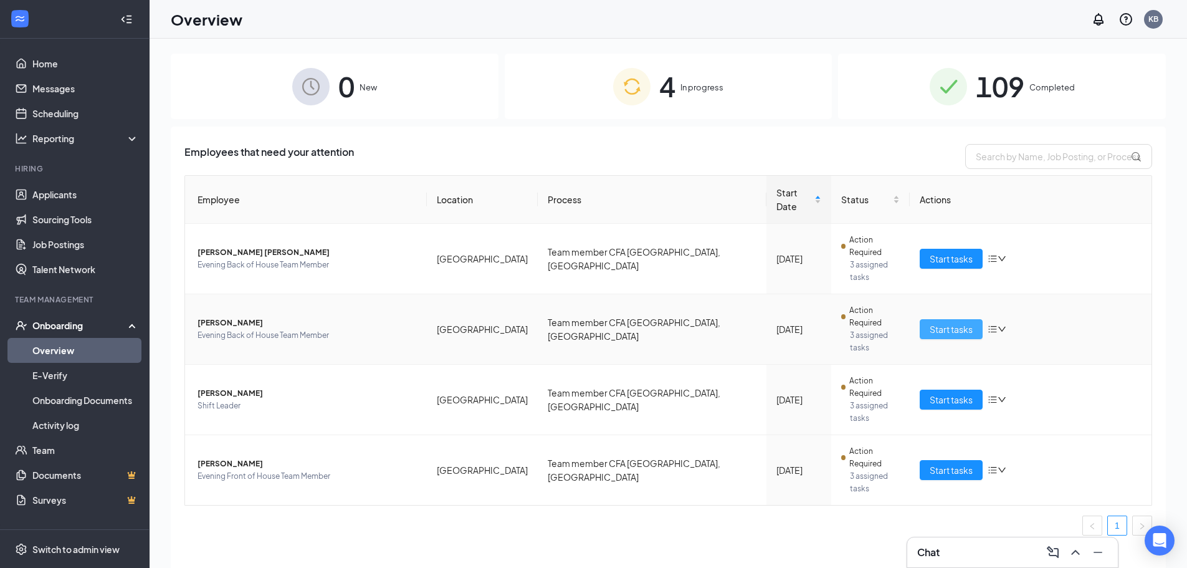
click at [959, 322] on span "Start tasks" at bounding box center [951, 329] width 43 height 14
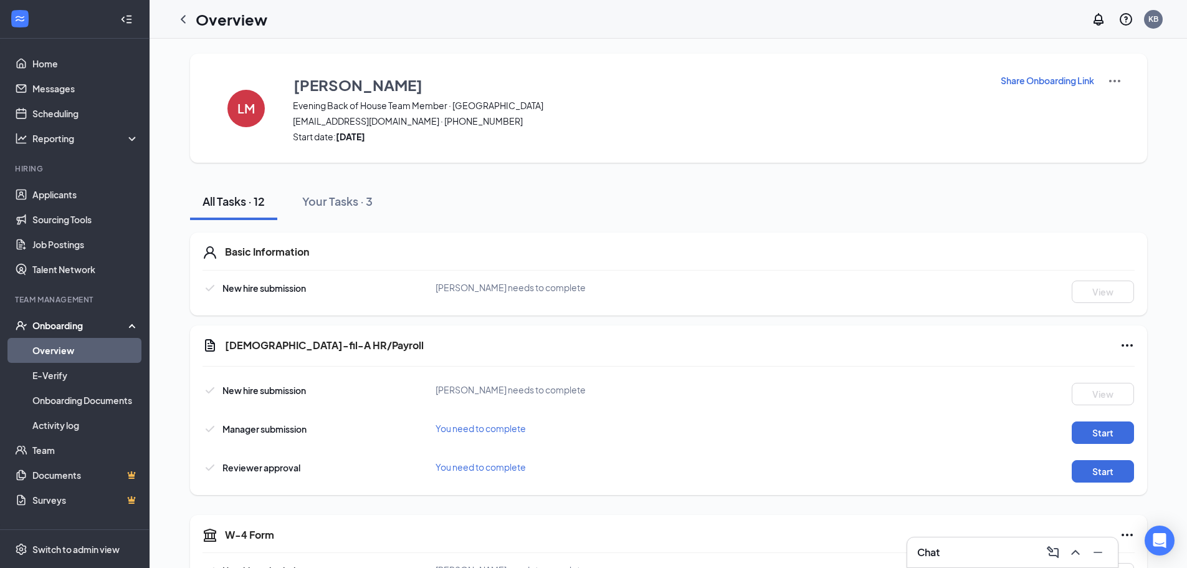
click at [184, 12] on icon "ChevronLeft" at bounding box center [183, 19] width 15 height 15
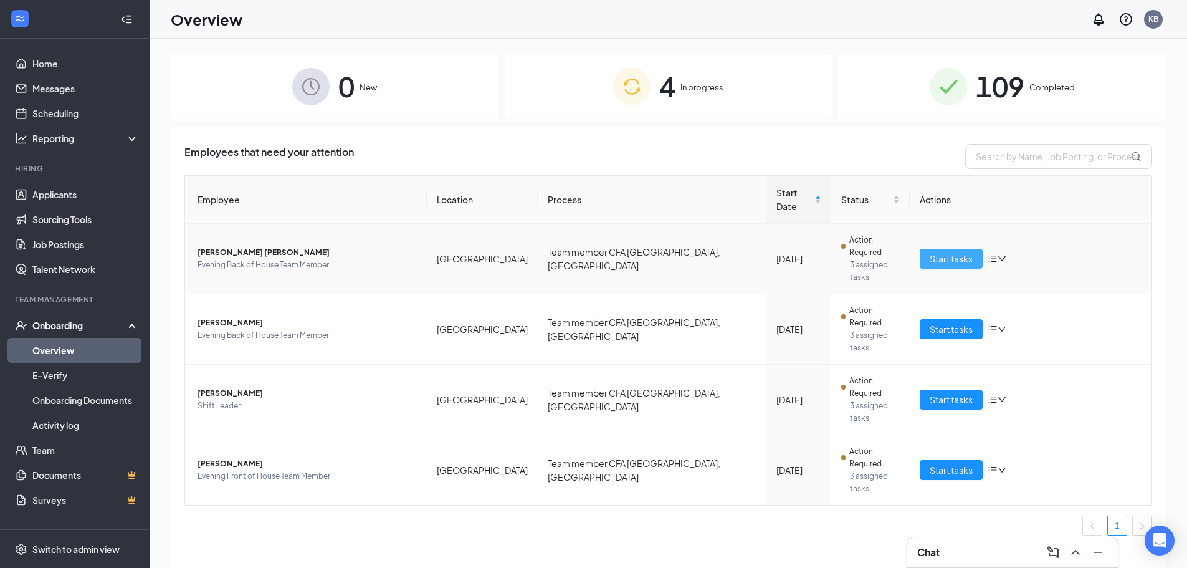
drag, startPoint x: 958, startPoint y: 231, endPoint x: 818, endPoint y: 259, distance: 142.3
click at [955, 252] on span "Start tasks" at bounding box center [951, 259] width 43 height 14
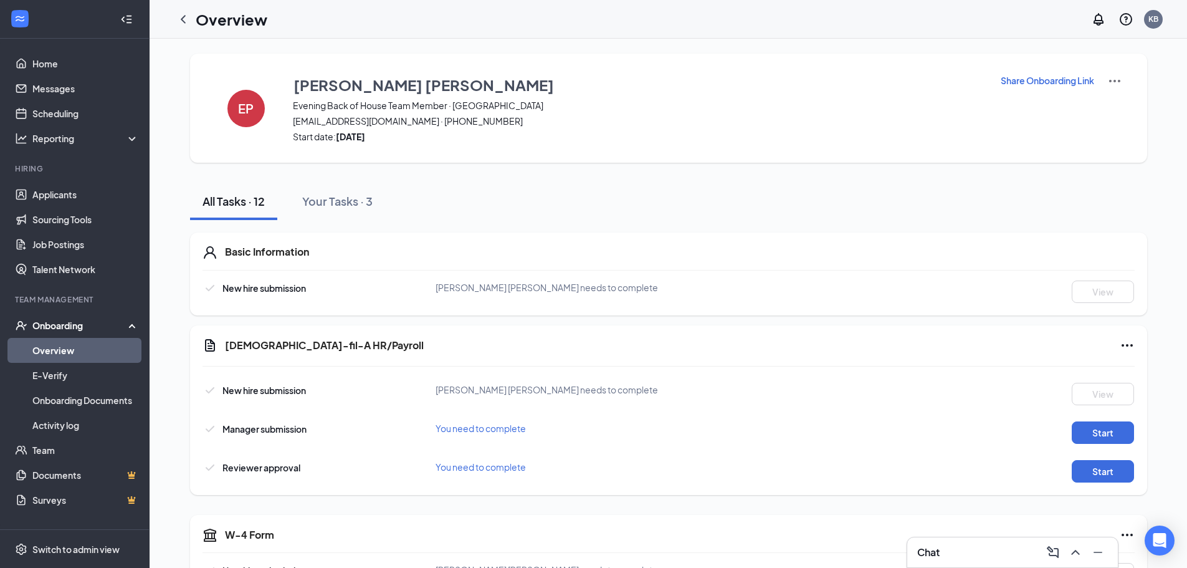
click at [196, 18] on h1 "Overview" at bounding box center [232, 19] width 72 height 21
click at [182, 18] on icon "ChevronLeft" at bounding box center [183, 19] width 5 height 8
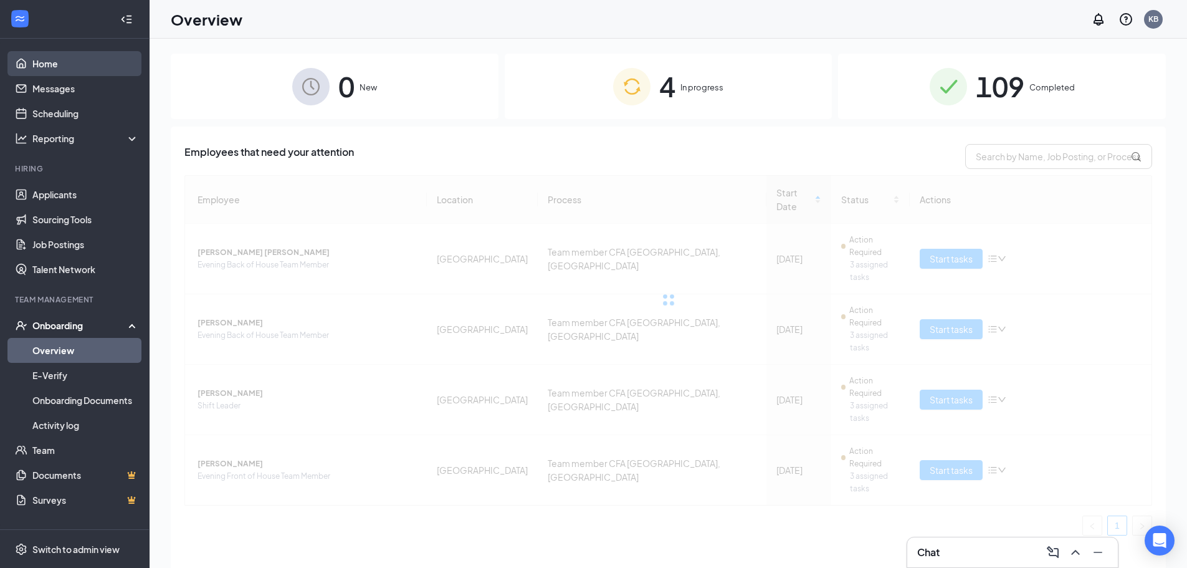
click at [85, 71] on link "Home" at bounding box center [85, 63] width 107 height 25
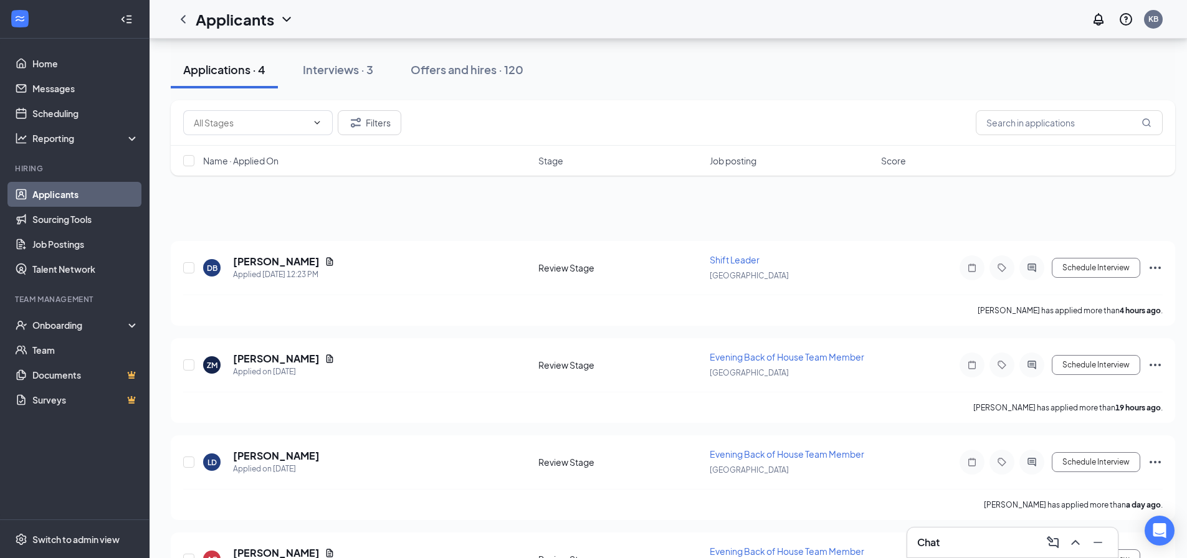
scroll to position [74, 0]
